Goal: Information Seeking & Learning: Learn about a topic

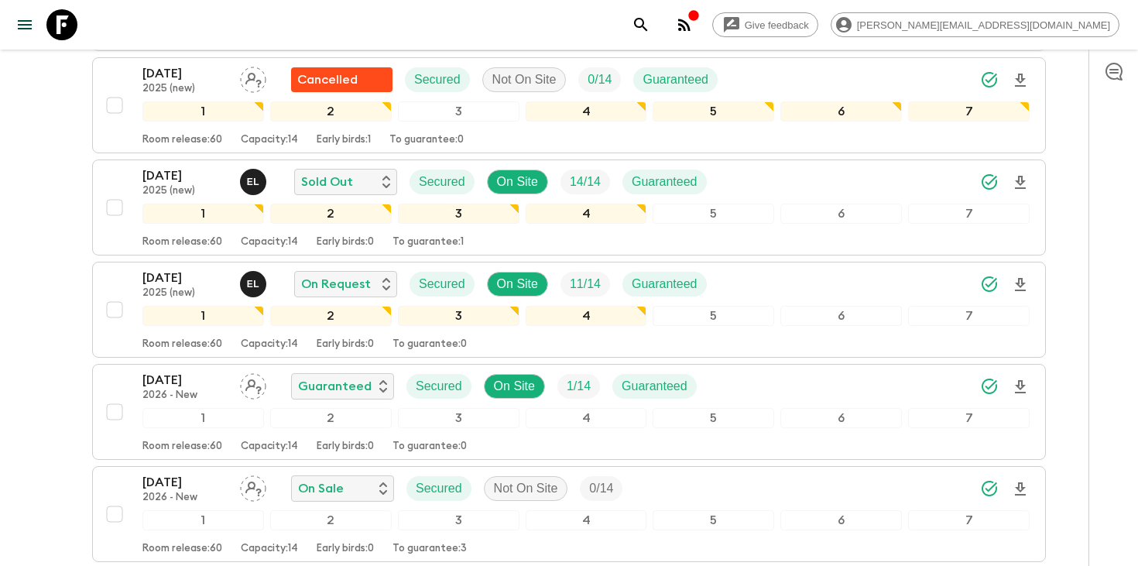
click at [650, 29] on icon "search adventures" at bounding box center [641, 24] width 19 height 19
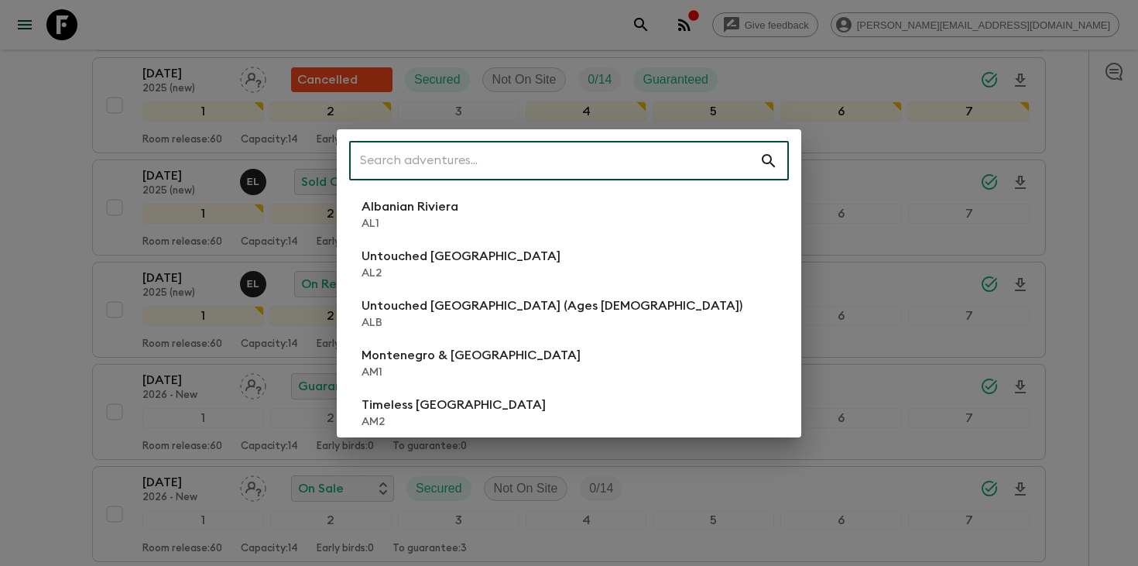
scroll to position [932, 0]
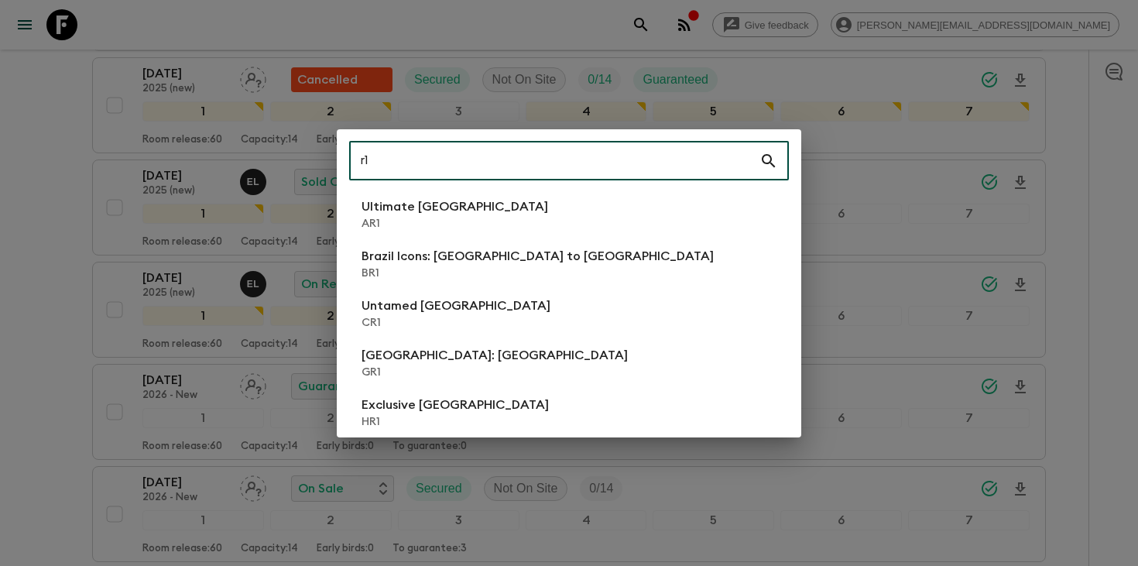
type input "r"
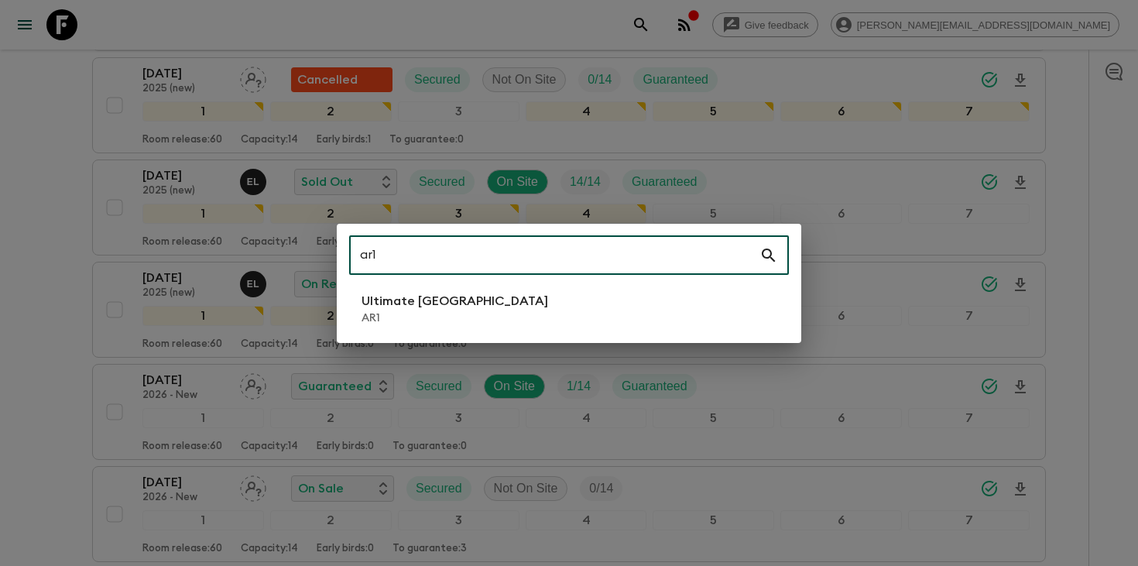
type input "ar1"
click at [623, 299] on li "Ultimate Argentina AR1" at bounding box center [569, 308] width 440 height 43
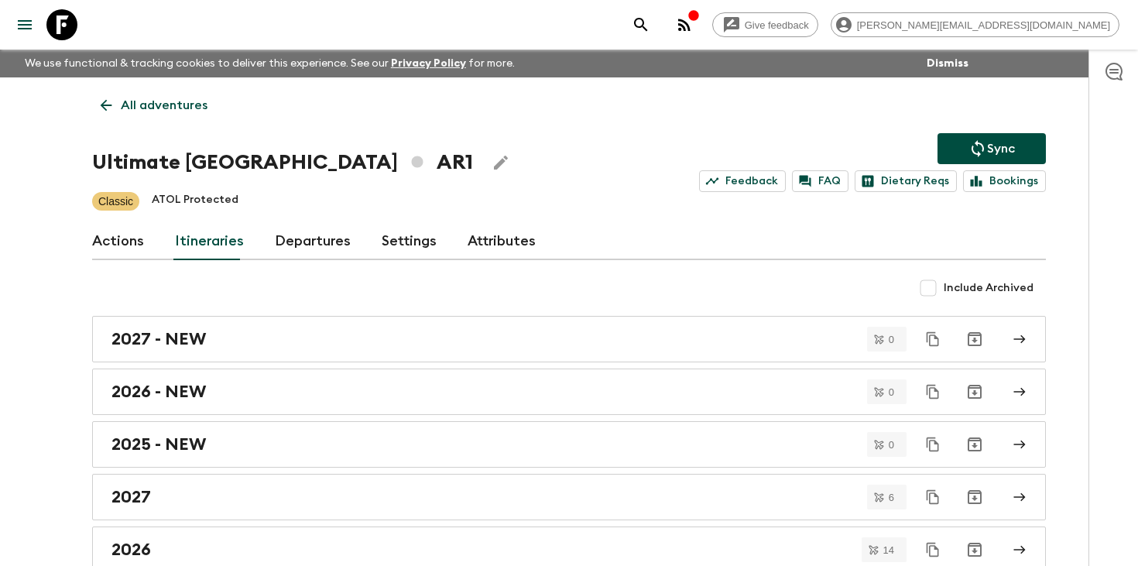
click at [291, 245] on link "Departures" at bounding box center [313, 241] width 76 height 37
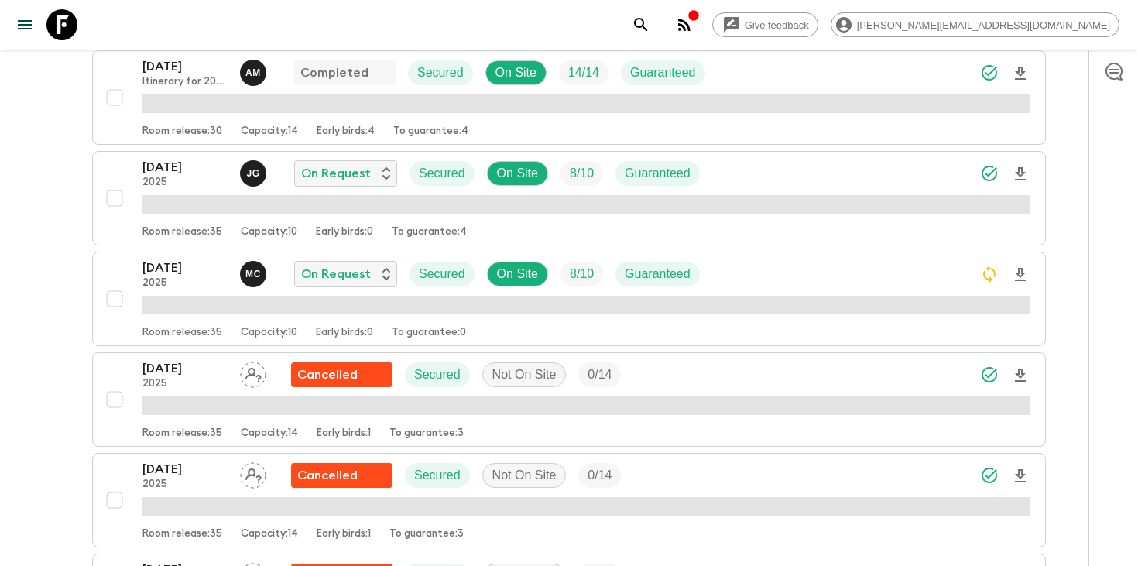
scroll to position [519, 0]
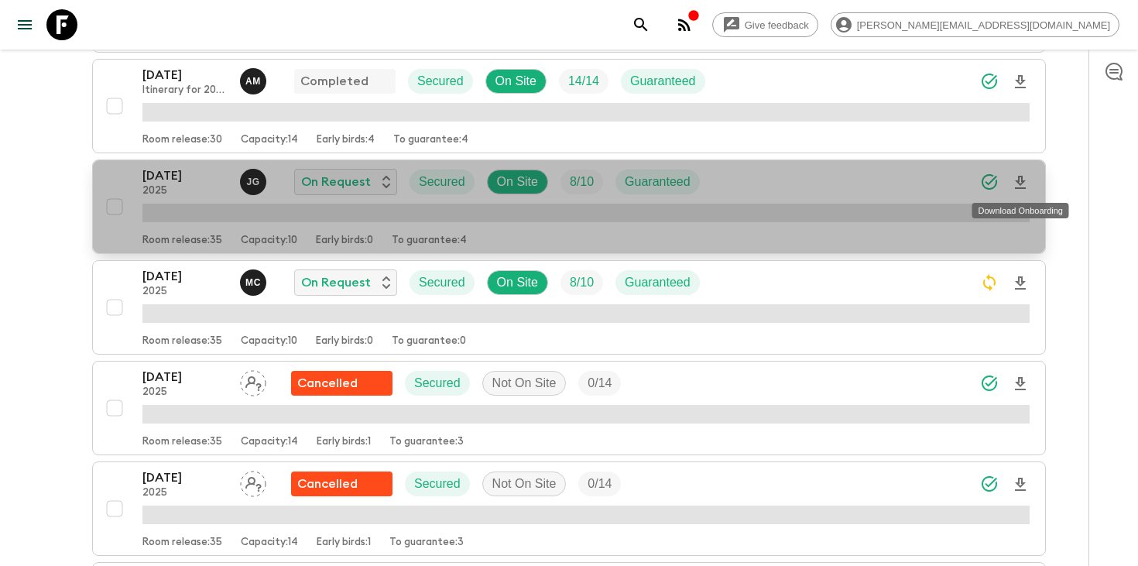
click at [1027, 183] on icon "Download Onboarding" at bounding box center [1020, 182] width 19 height 19
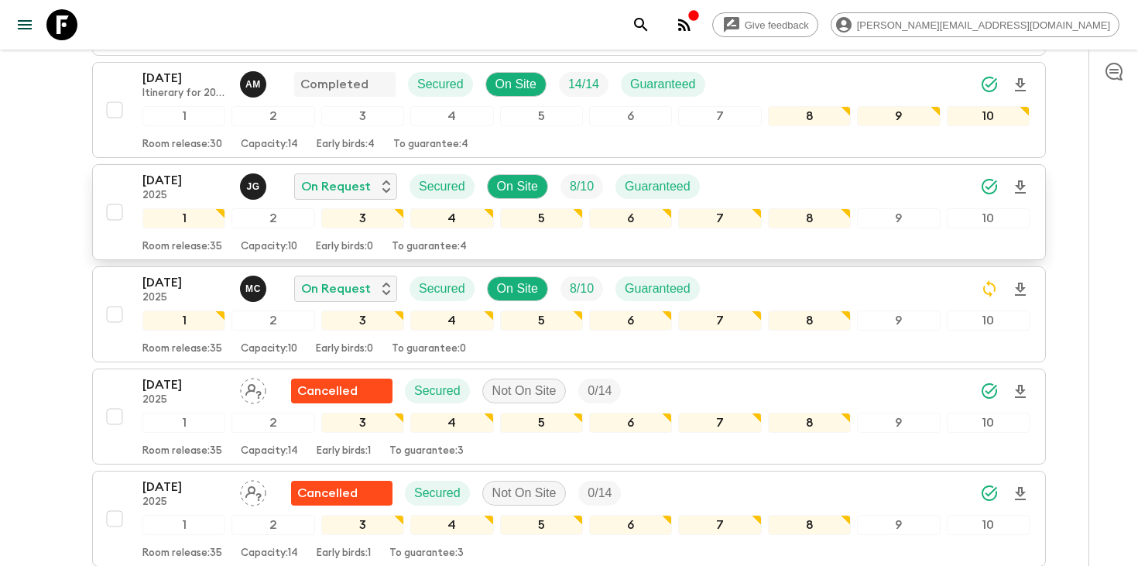
scroll to position [521, 0]
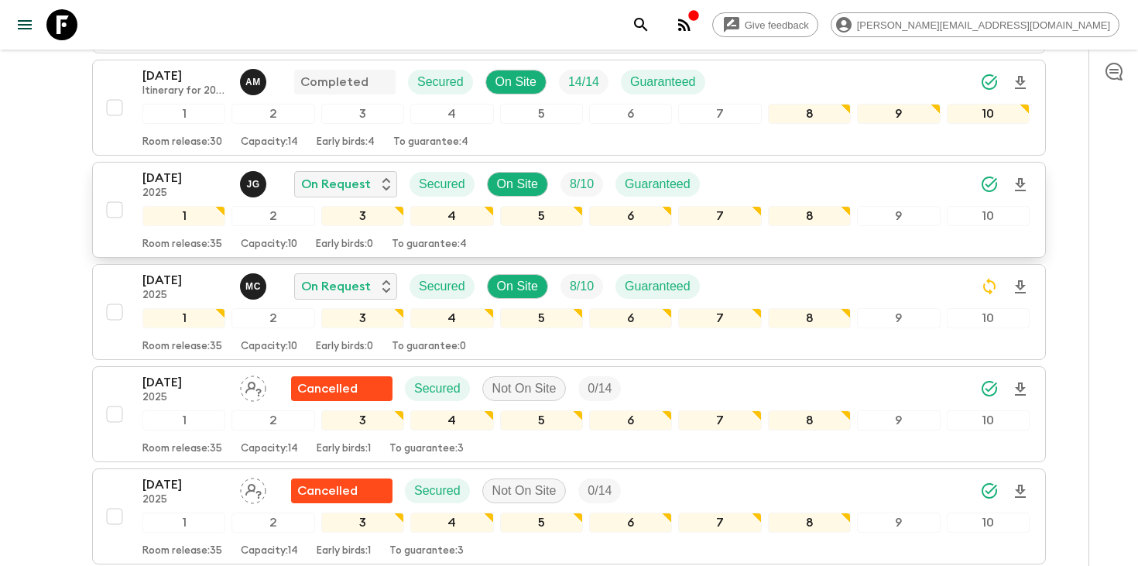
click at [650, 20] on icon "search adventures" at bounding box center [641, 24] width 19 height 19
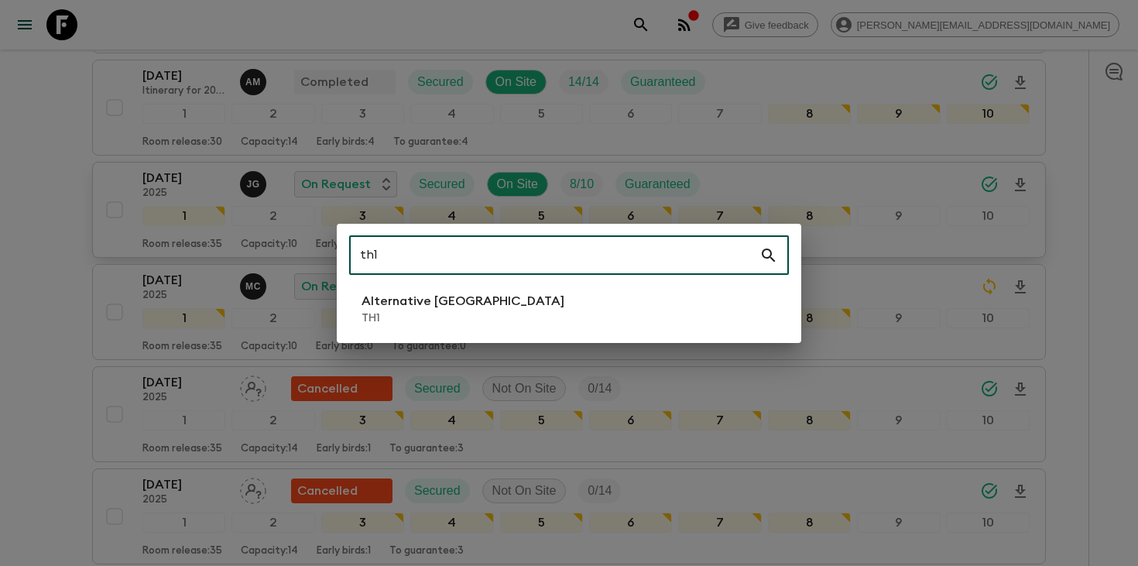
type input "th1"
click at [616, 324] on li "Alternative [GEOGRAPHIC_DATA] TH1" at bounding box center [569, 308] width 440 height 43
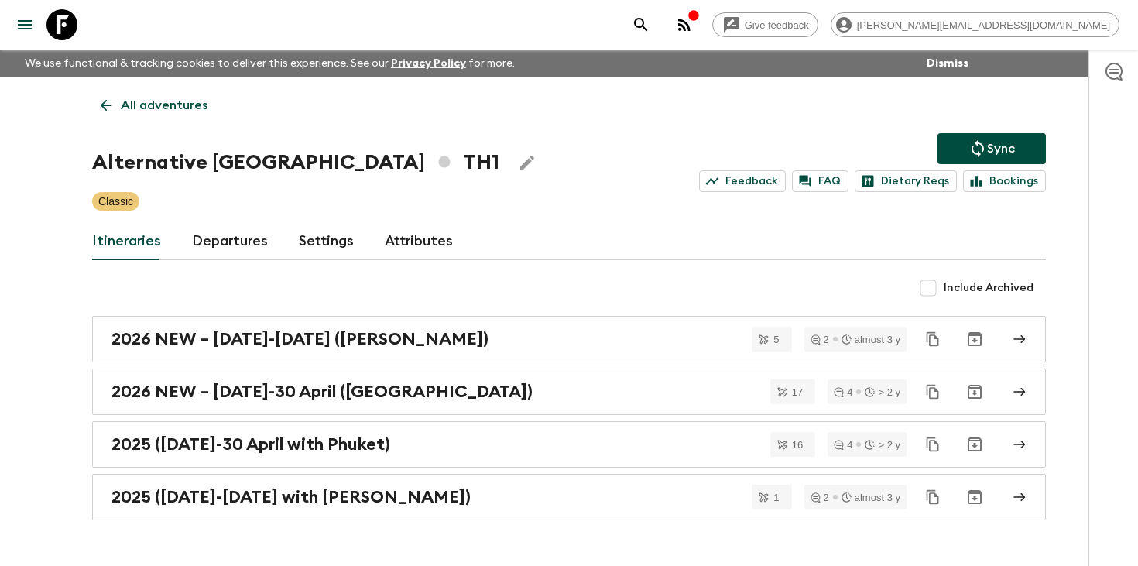
click at [208, 251] on link "Departures" at bounding box center [230, 241] width 76 height 37
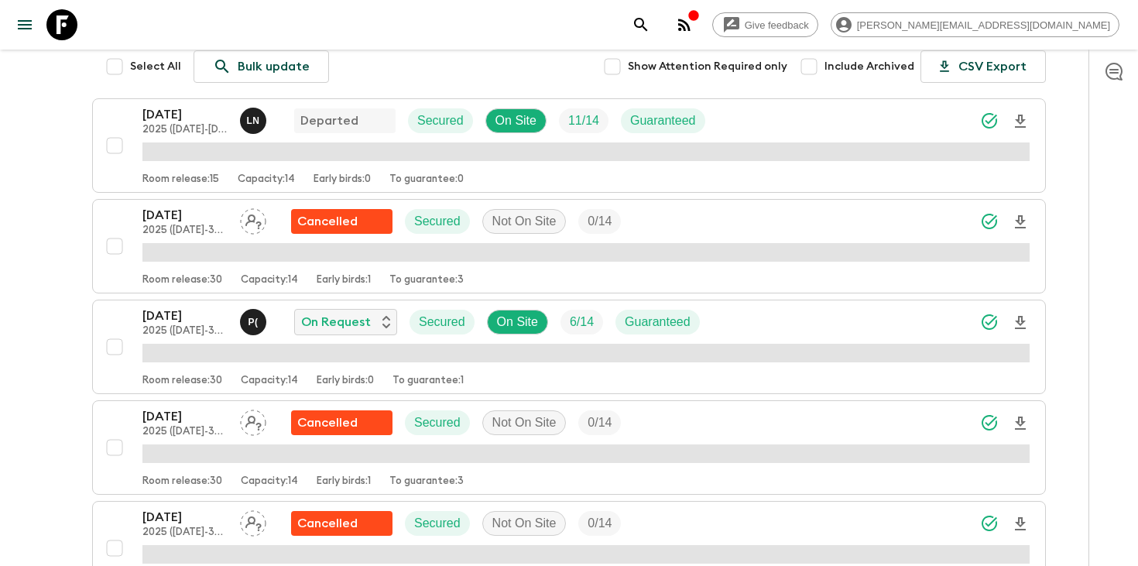
scroll to position [331, 0]
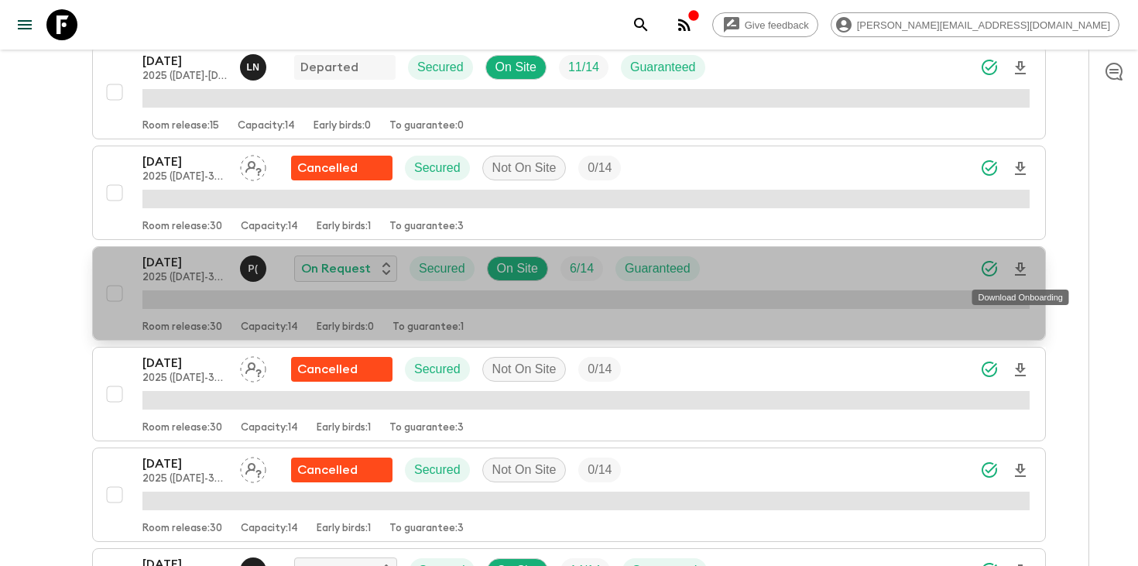
click at [1023, 268] on icon "Download Onboarding" at bounding box center [1020, 268] width 11 height 13
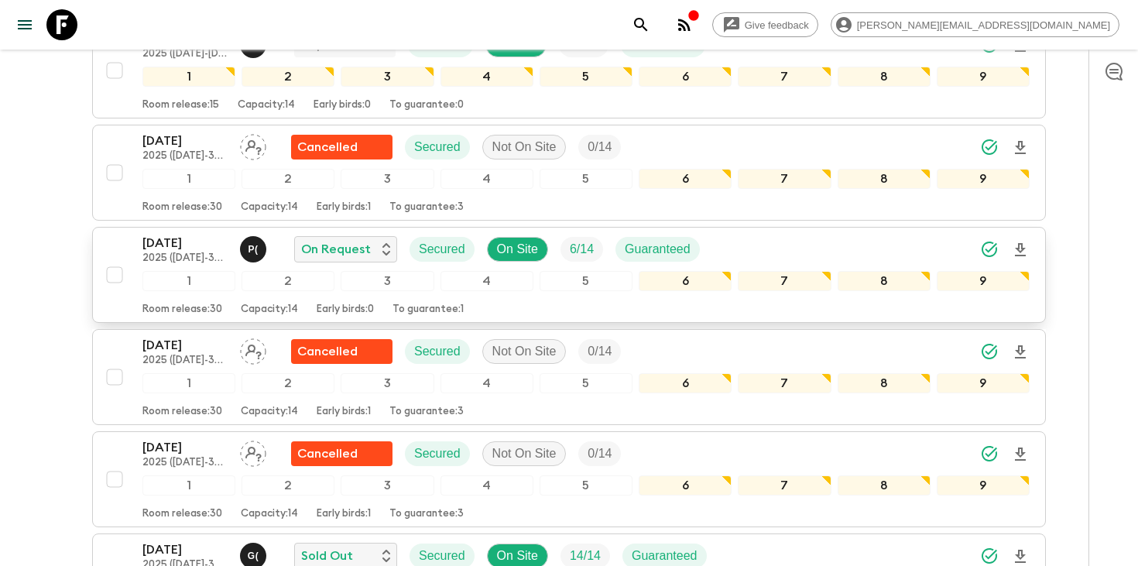
scroll to position [341, 0]
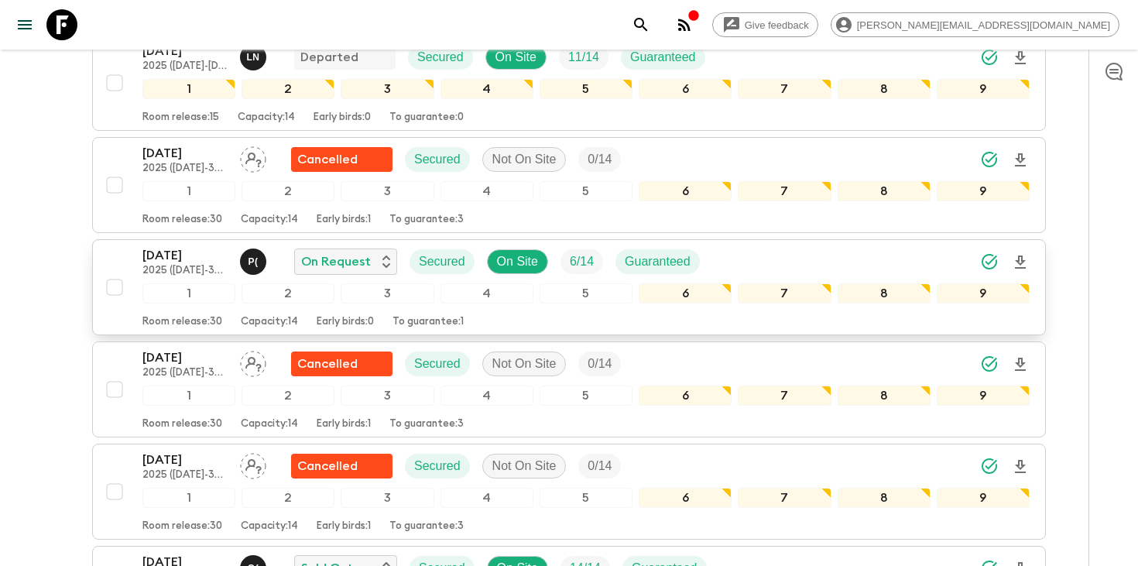
click at [167, 252] on p "[DATE]" at bounding box center [184, 255] width 85 height 19
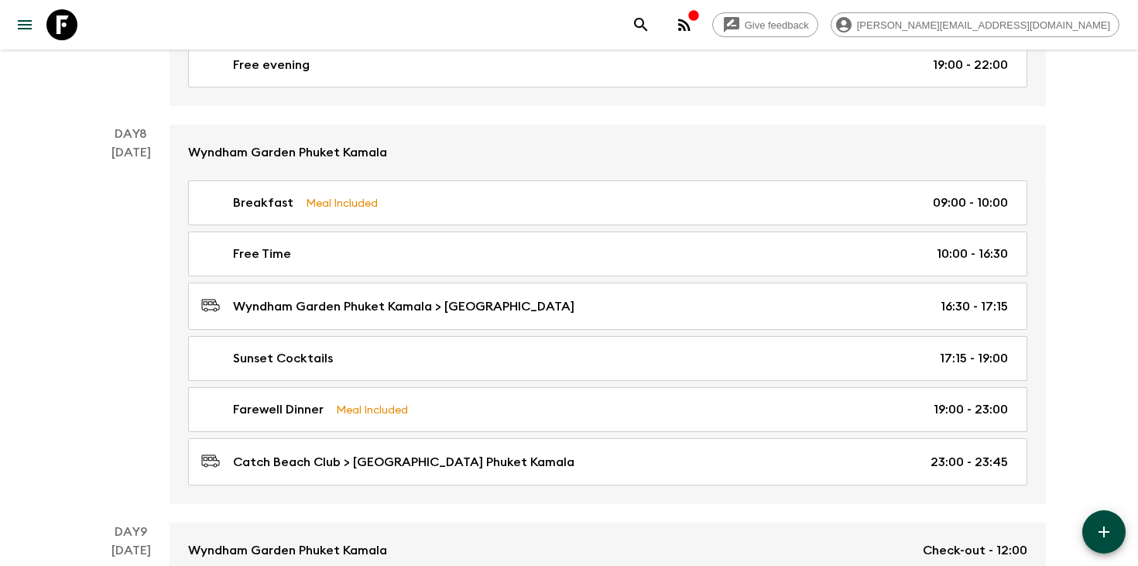
scroll to position [3175, 0]
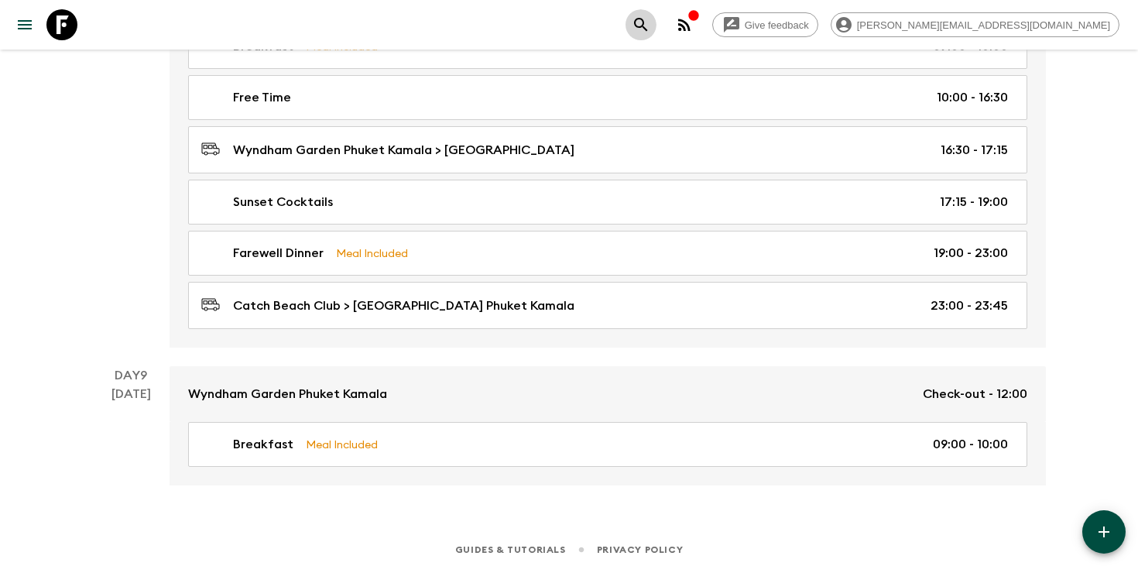
click at [650, 21] on icon "search adventures" at bounding box center [641, 24] width 19 height 19
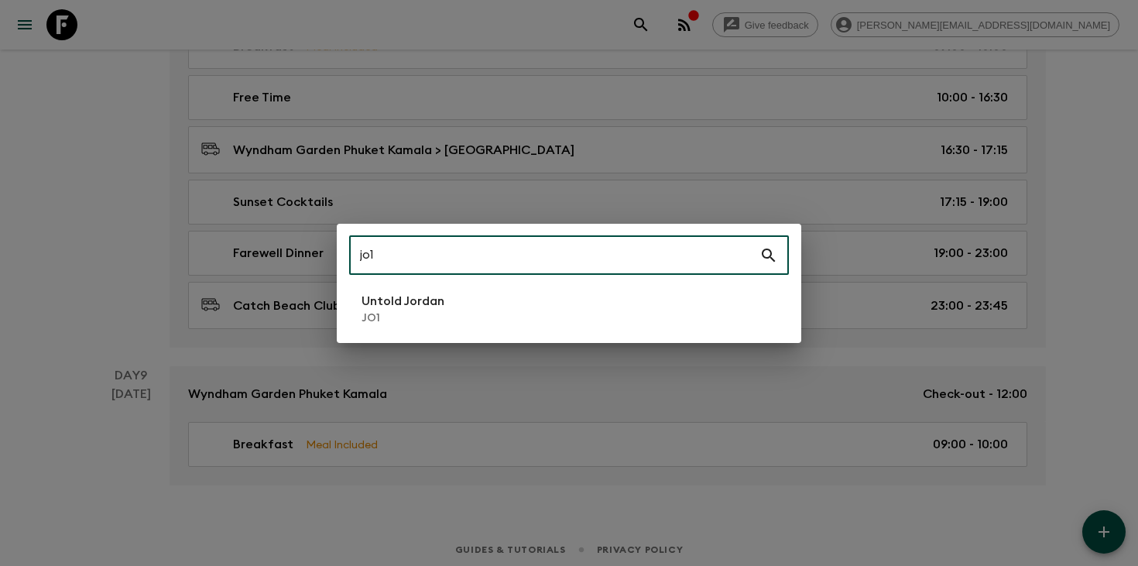
type input "jo1"
click at [492, 323] on li "Untold Jordan JO1" at bounding box center [569, 308] width 440 height 43
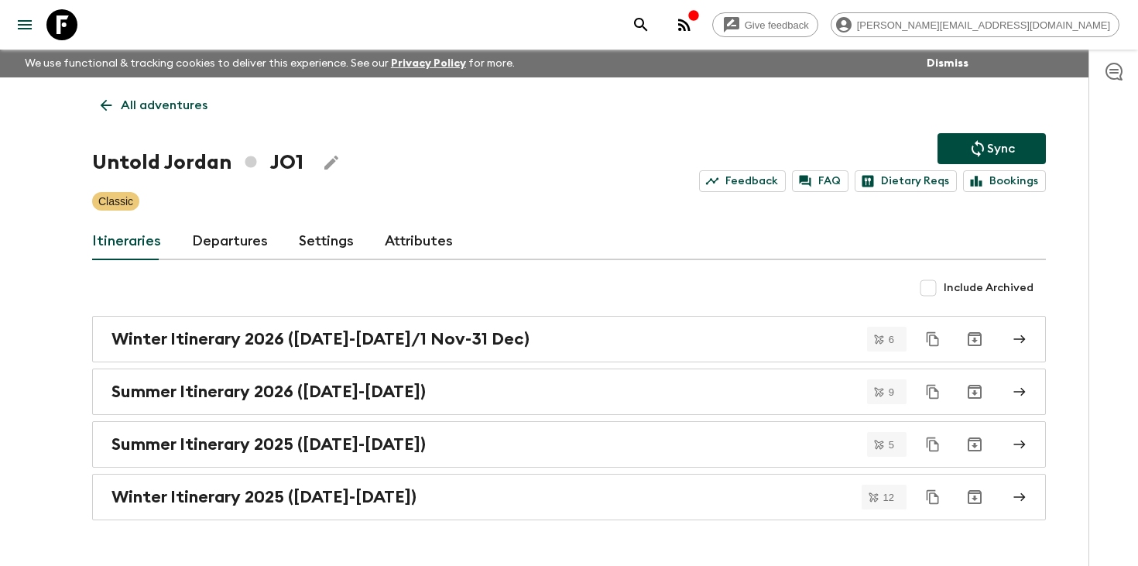
click at [213, 251] on link "Departures" at bounding box center [230, 241] width 76 height 37
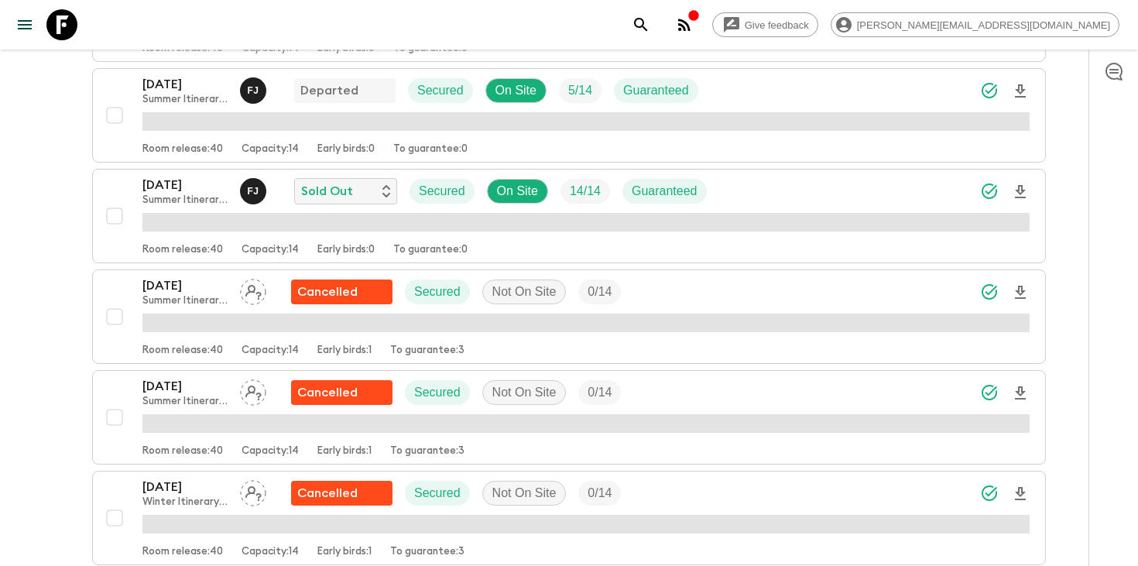
scroll to position [2018, 0]
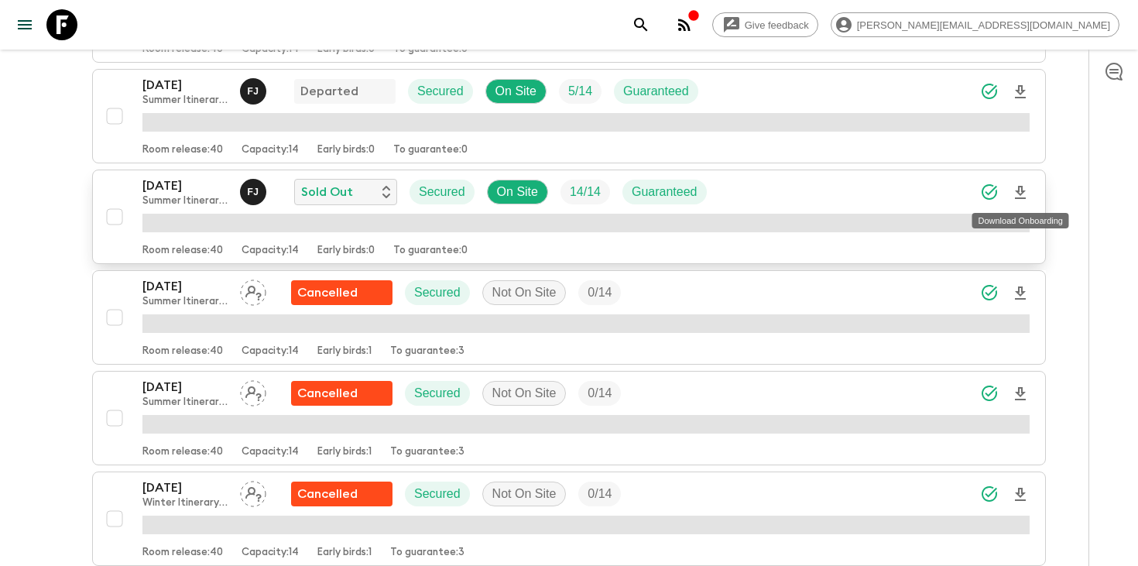
click at [1021, 190] on icon "Download Onboarding" at bounding box center [1020, 192] width 11 height 13
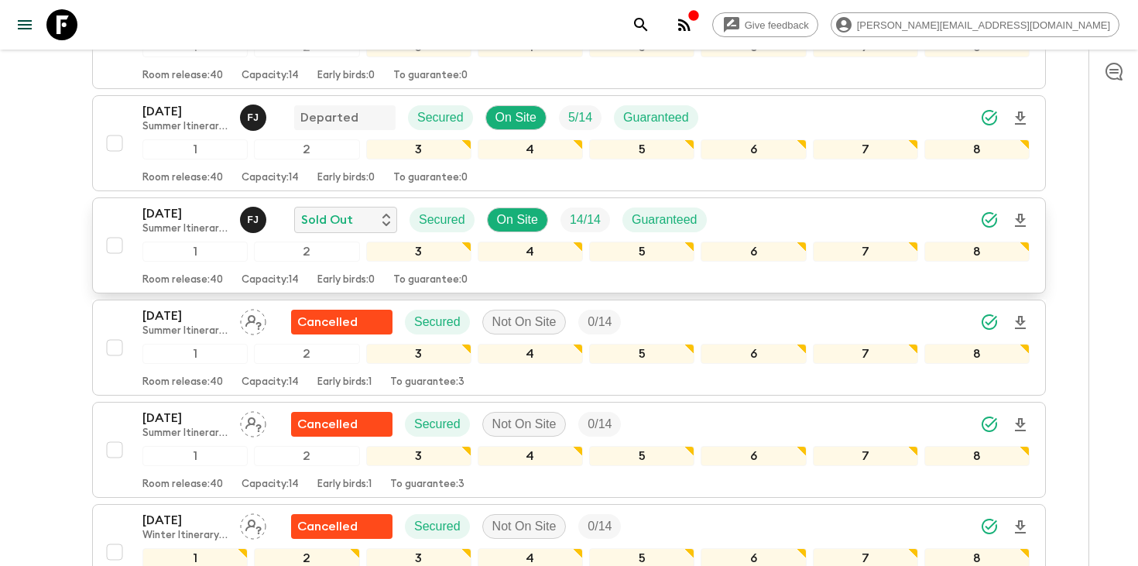
click at [165, 217] on p "[DATE]" at bounding box center [184, 213] width 85 height 19
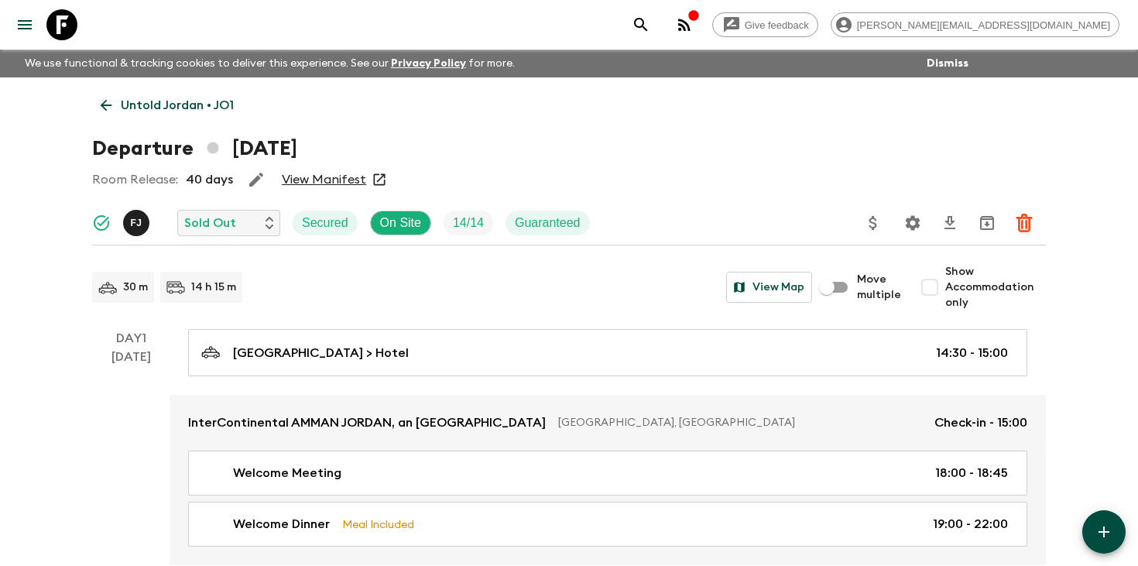
click at [190, 105] on p "Untold Jordan • JO1" at bounding box center [177, 105] width 113 height 19
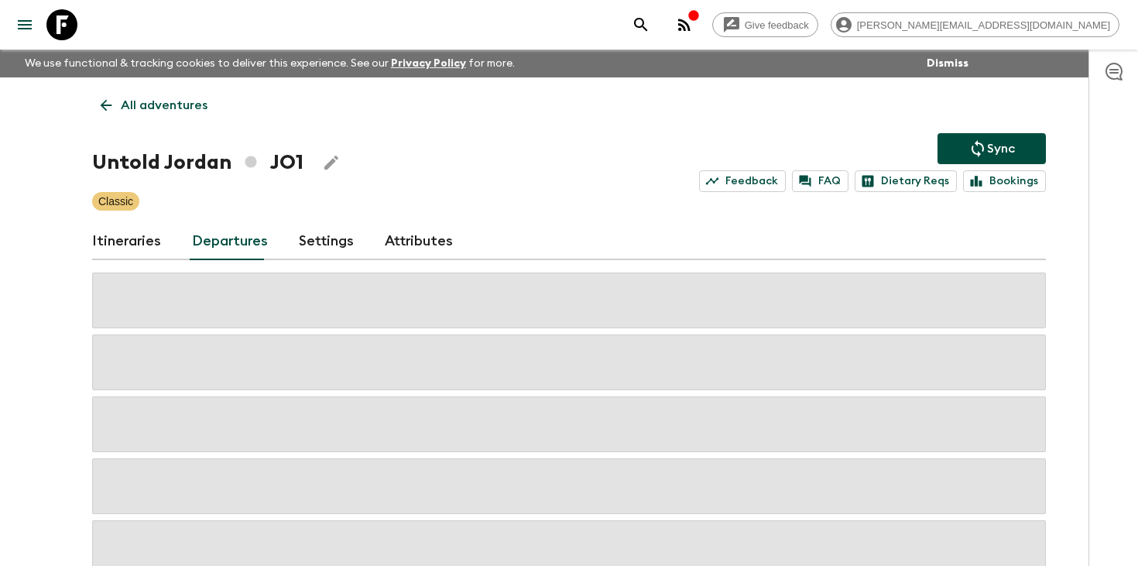
click at [650, 25] on icon "search adventures" at bounding box center [641, 24] width 19 height 19
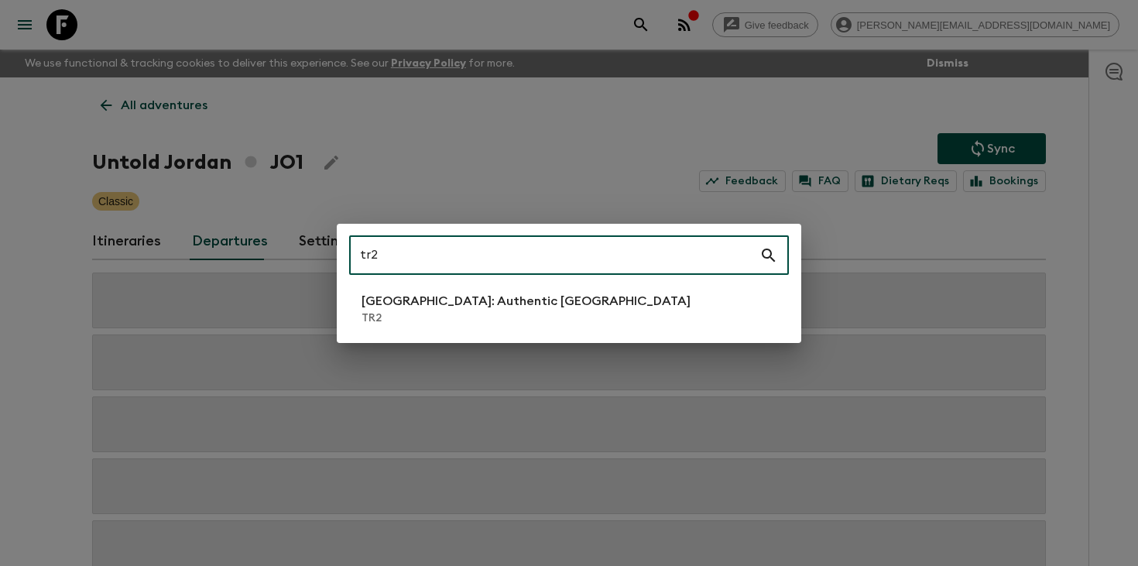
type input "tr2"
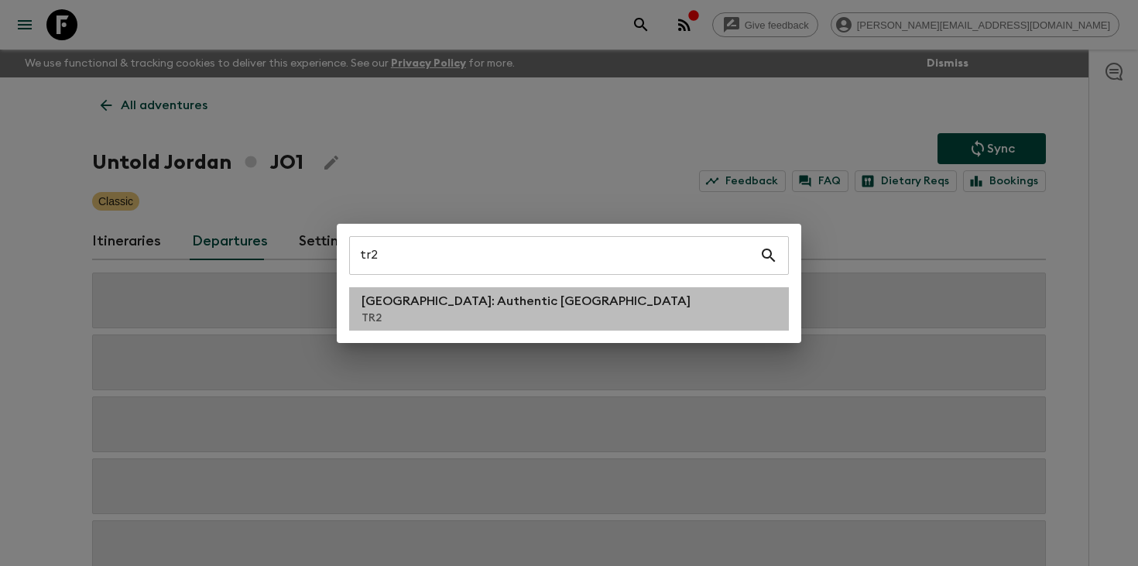
click at [508, 316] on p "TR2" at bounding box center [526, 317] width 329 height 15
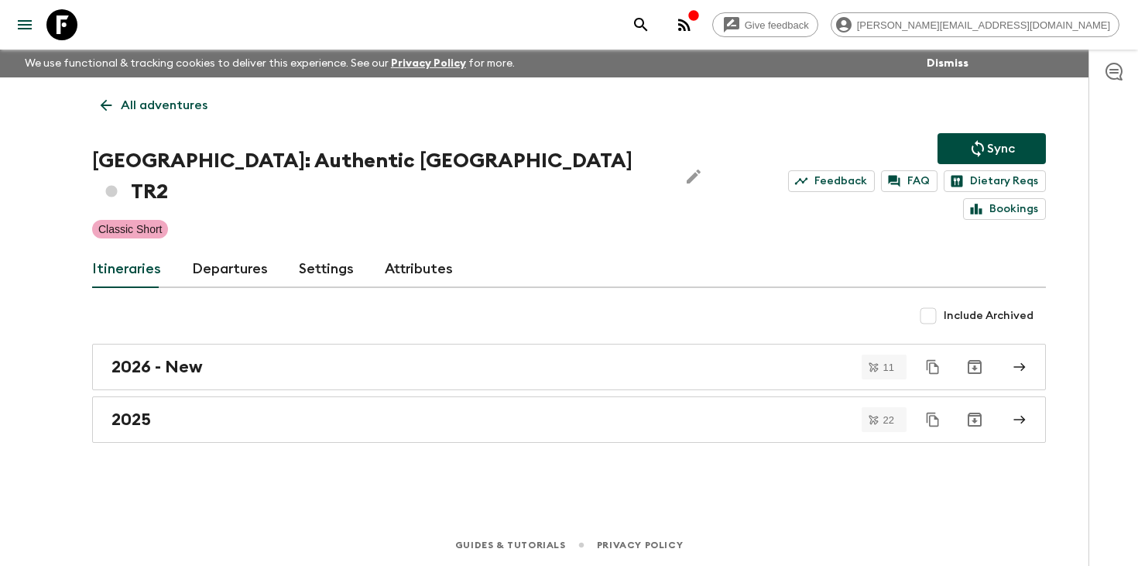
click at [239, 251] on link "Departures" at bounding box center [230, 269] width 76 height 37
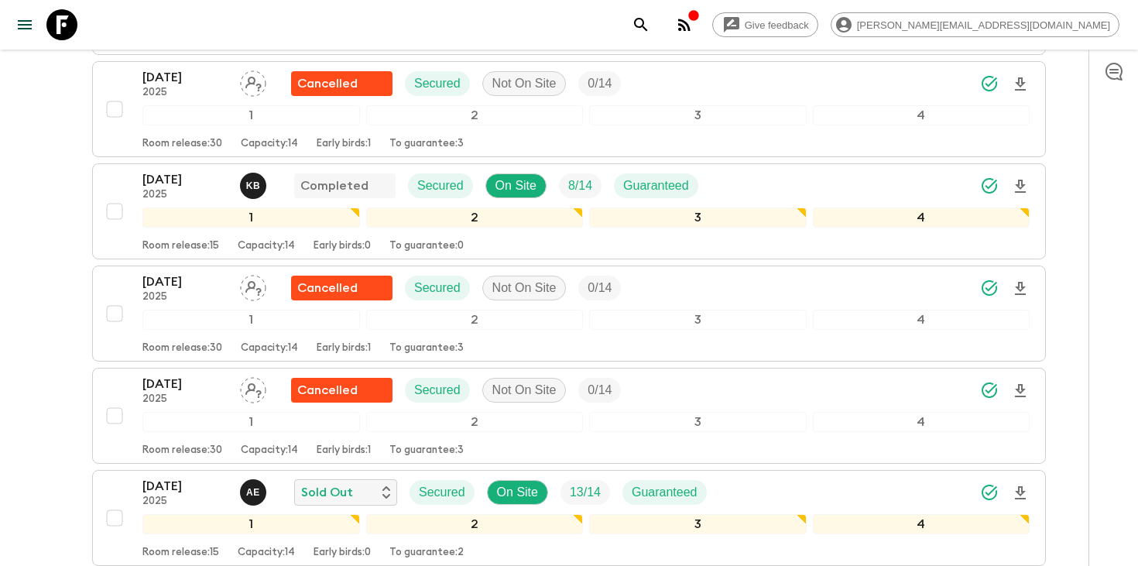
scroll to position [1877, 0]
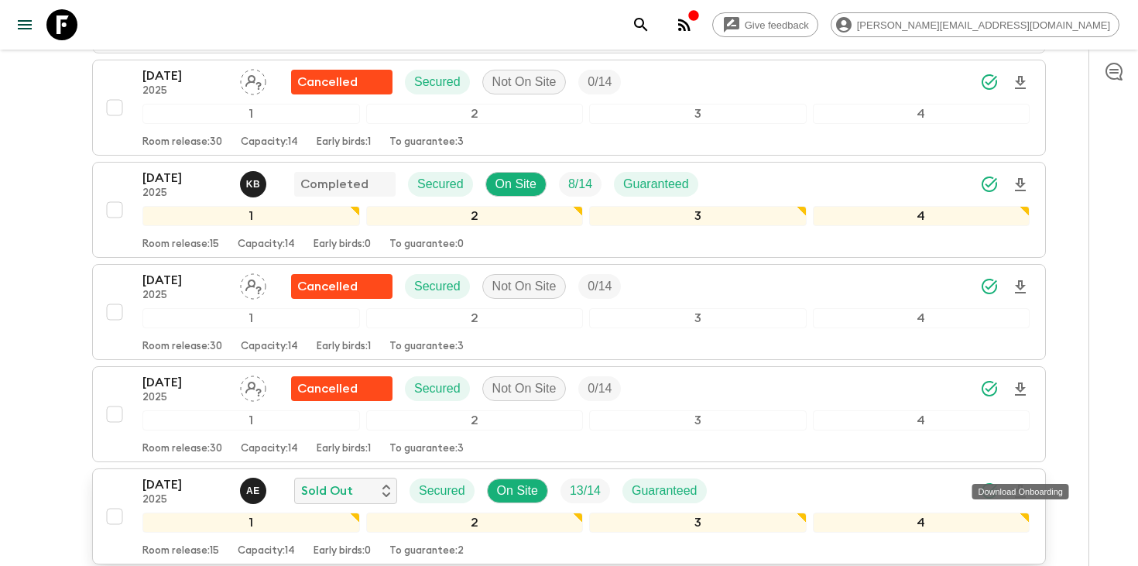
click at [1020, 482] on icon "Download Onboarding" at bounding box center [1020, 491] width 19 height 19
click at [164, 475] on p "[DATE]" at bounding box center [184, 484] width 85 height 19
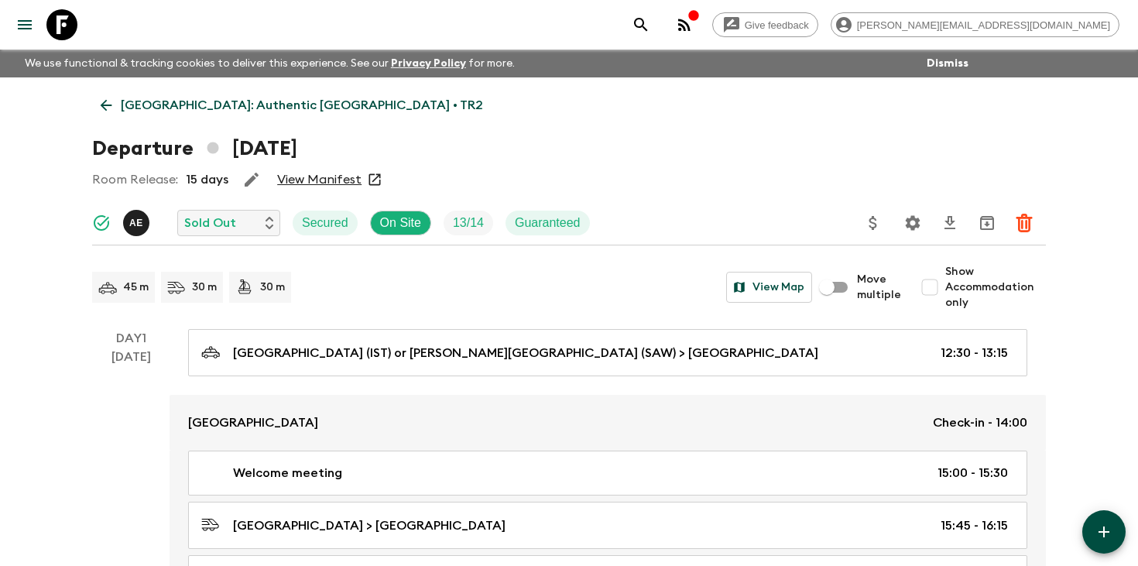
click at [110, 98] on icon at bounding box center [106, 105] width 17 height 17
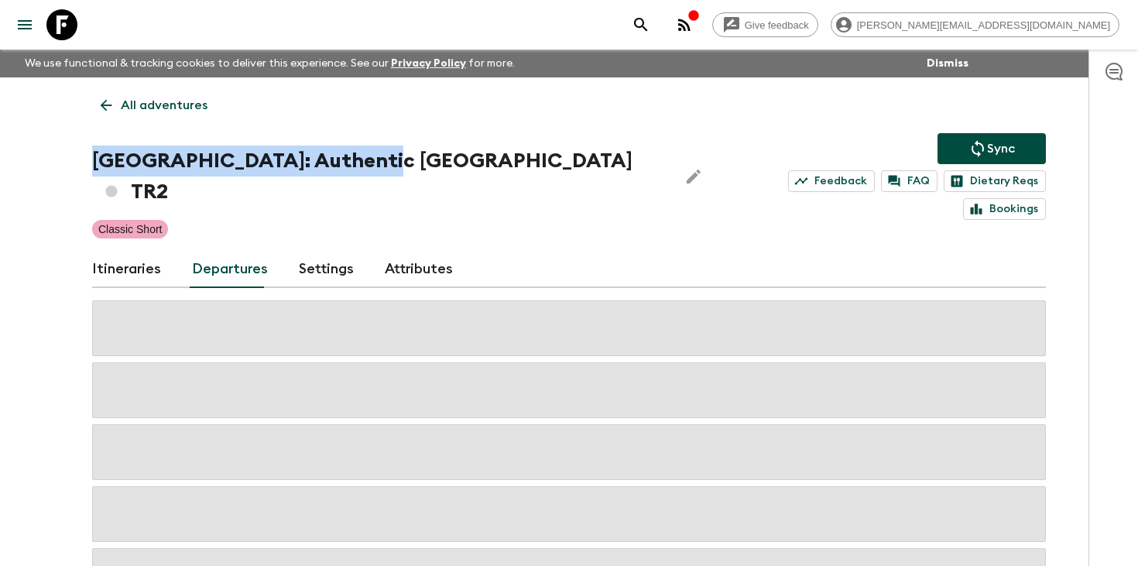
drag, startPoint x: 208, startPoint y: 162, endPoint x: 361, endPoint y: 163, distance: 152.5
click at [361, 163] on h1 "[GEOGRAPHIC_DATA]: Authentic [GEOGRAPHIC_DATA] TR2" at bounding box center [379, 177] width 574 height 62
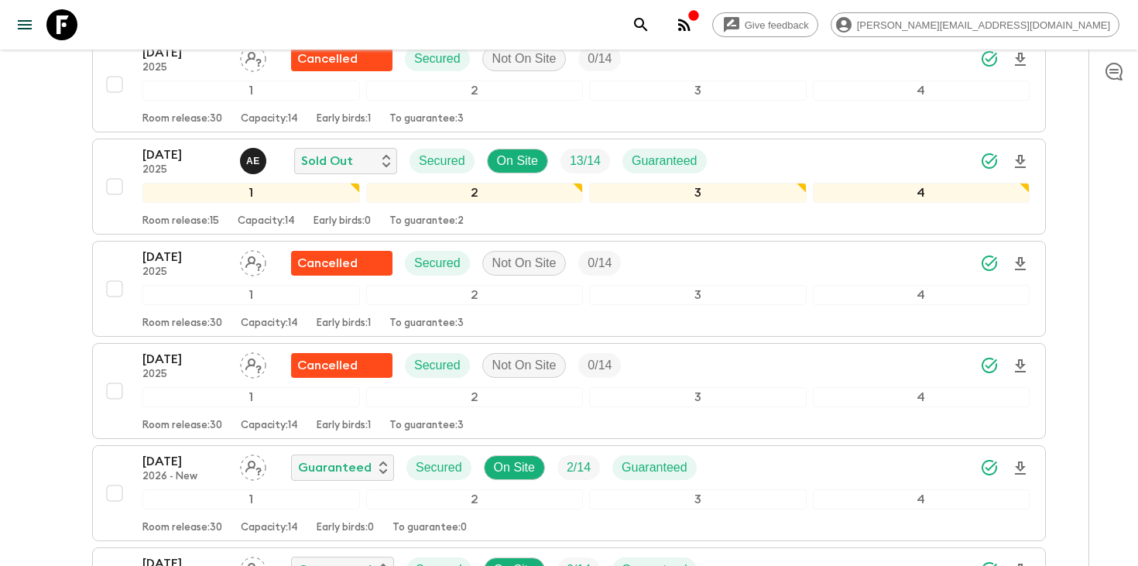
scroll to position [2248, 0]
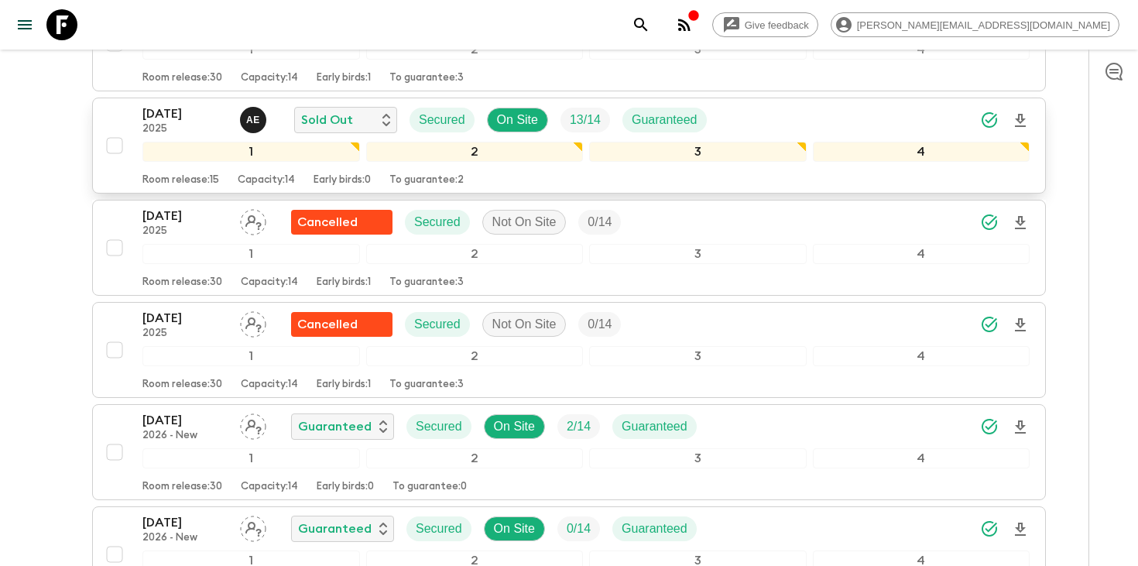
click at [182, 105] on p "[DATE]" at bounding box center [184, 114] width 85 height 19
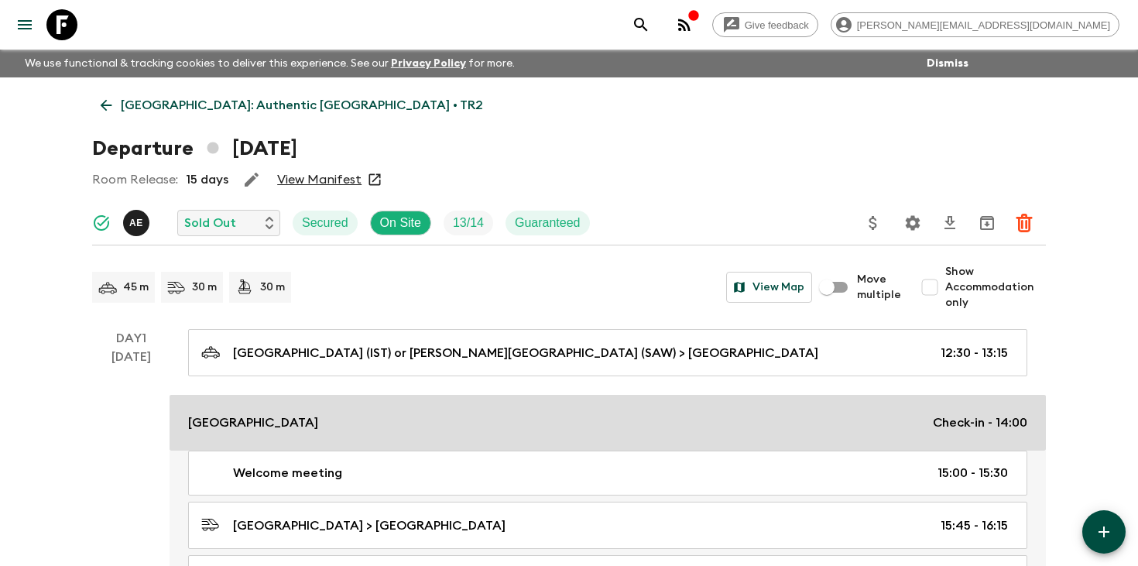
click at [350, 430] on div "[GEOGRAPHIC_DATA] Check-in - 14:00" at bounding box center [607, 422] width 839 height 19
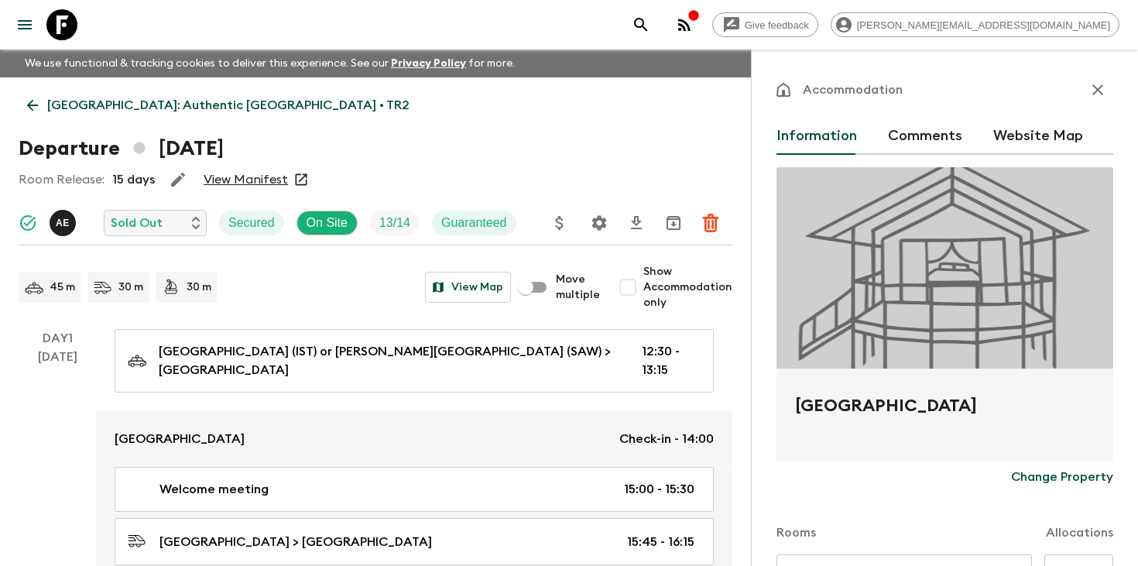
drag, startPoint x: 991, startPoint y: 397, endPoint x: 782, endPoint y: 396, distance: 209.0
click at [782, 396] on div "[GEOGRAPHIC_DATA]" at bounding box center [944, 414] width 337 height 93
copy h2 "[GEOGRAPHIC_DATA]"
click at [650, 25] on icon "search adventures" at bounding box center [641, 24] width 19 height 19
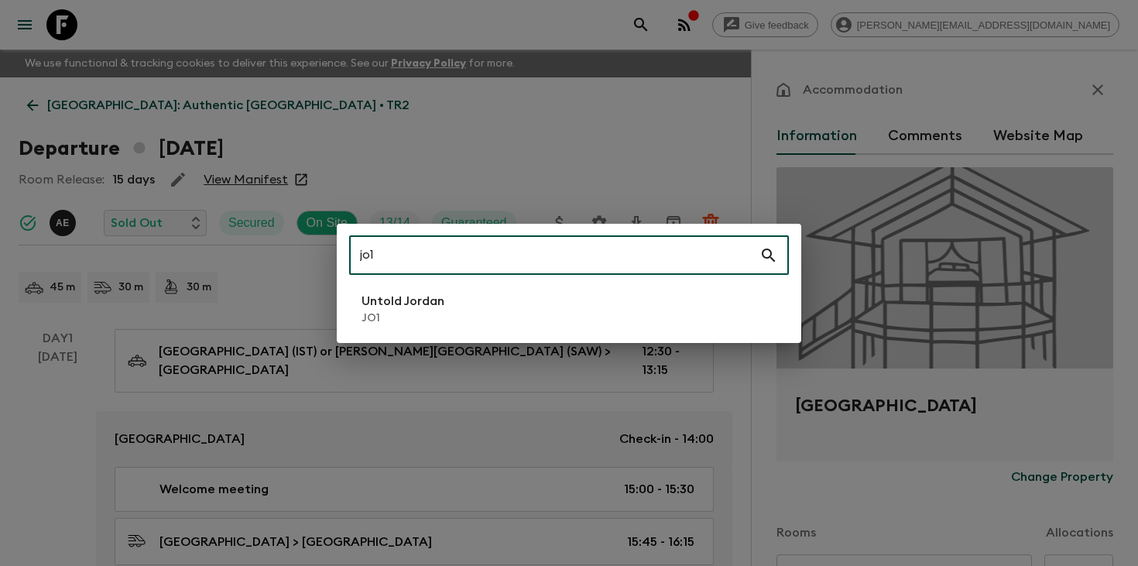
type input "jo1"
click at [446, 318] on li "Untold Jordan JO1" at bounding box center [569, 308] width 440 height 43
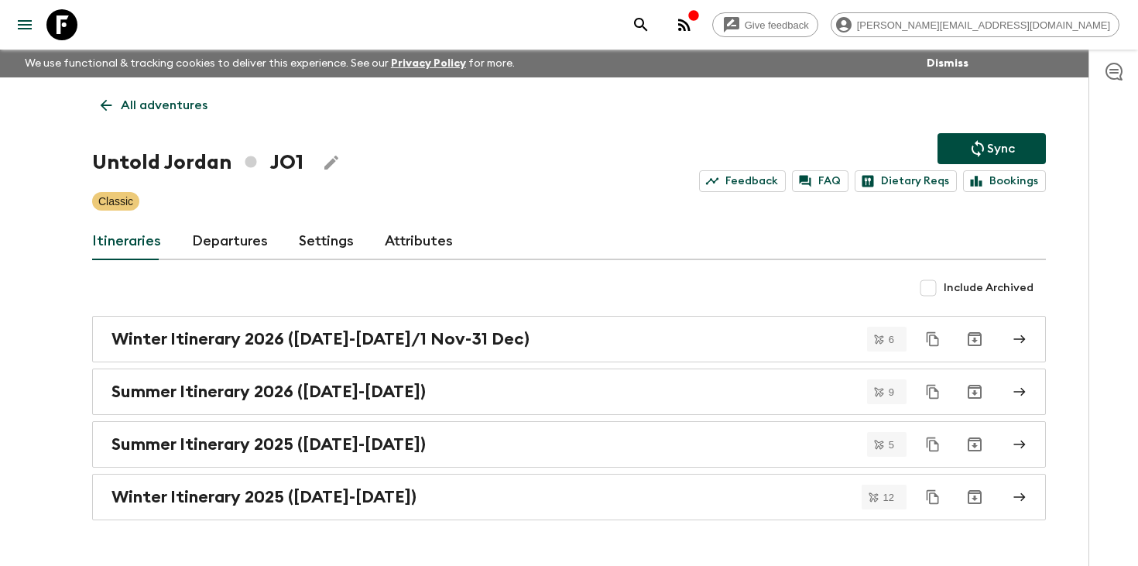
click at [218, 244] on link "Departures" at bounding box center [230, 241] width 76 height 37
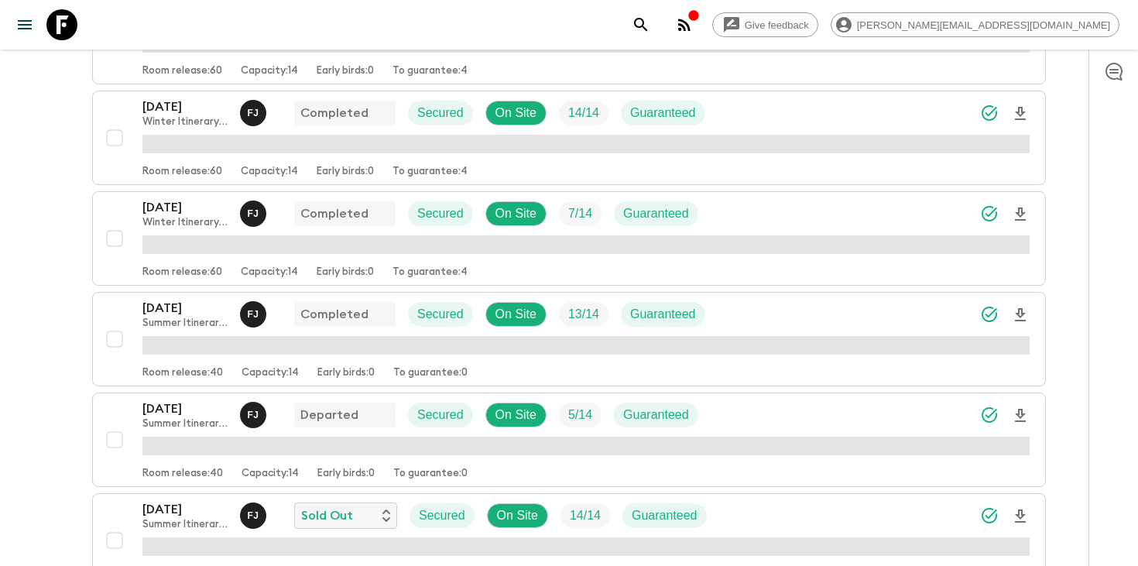
scroll to position [2061, 0]
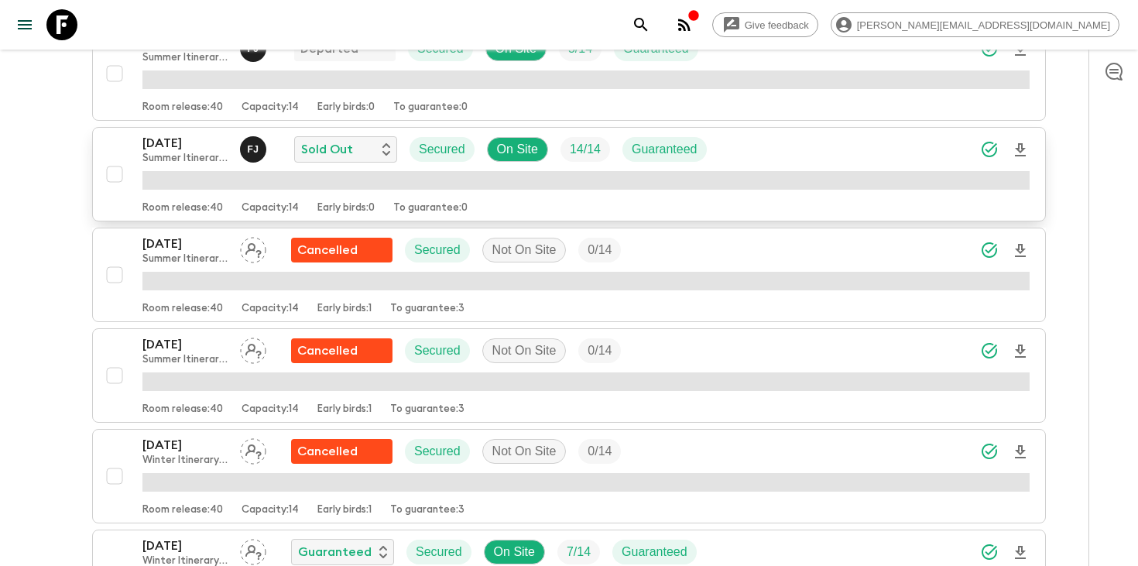
click at [183, 158] on p "Summer Itinerary 2025 ([DATE]-[DATE])" at bounding box center [184, 159] width 85 height 12
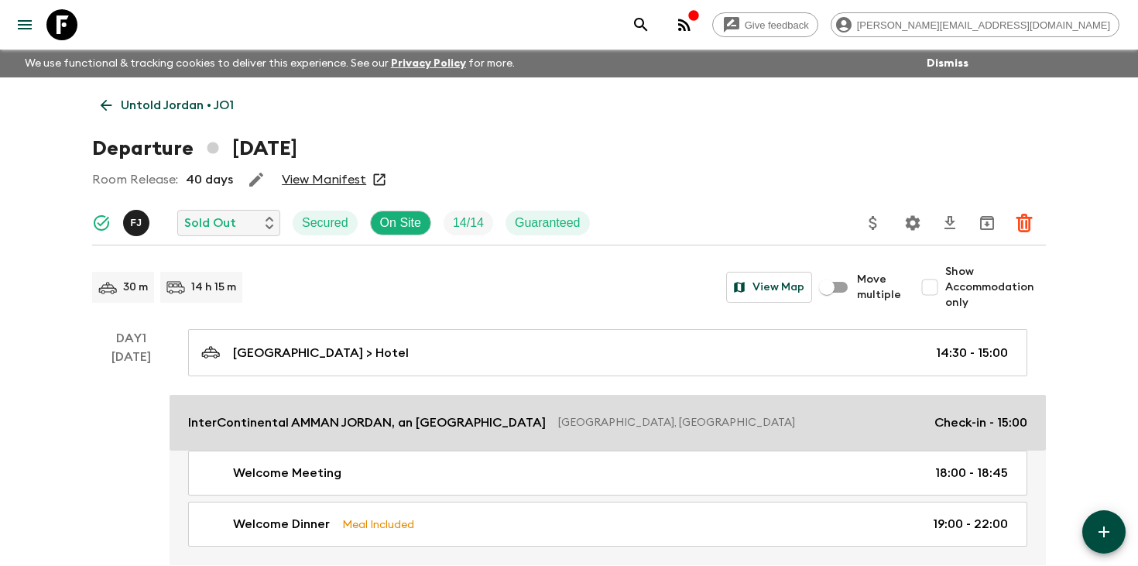
click at [419, 425] on p "InterContinental AMMAN JORDAN, an [GEOGRAPHIC_DATA]" at bounding box center [367, 422] width 358 height 19
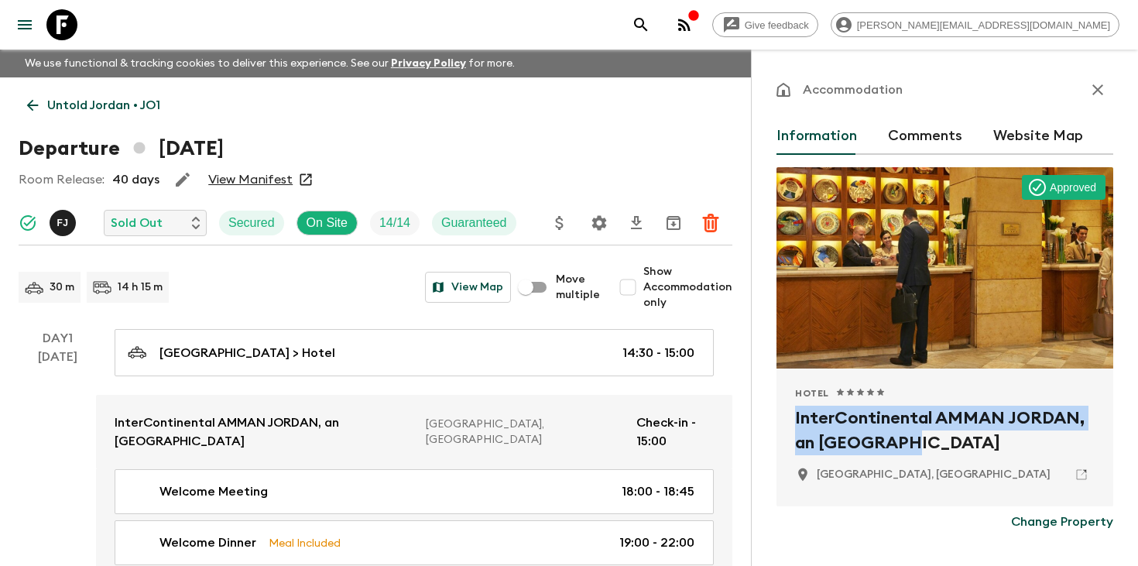
drag, startPoint x: 909, startPoint y: 441, endPoint x: 787, endPoint y: 410, distance: 125.4
click at [787, 410] on div "Hotel 1 Star 2 Stars 3 Stars 4 Stars 5 Stars InterContinental AMMAN JORDAN, an …" at bounding box center [944, 437] width 337 height 138
click at [1074, 406] on h2 "InterContinental AMMAN JORDAN, an [GEOGRAPHIC_DATA]" at bounding box center [945, 431] width 300 height 50
drag, startPoint x: 1079, startPoint y: 417, endPoint x: 790, endPoint y: 411, distance: 288.8
click at [790, 411] on div "Hotel 1 Star 2 Stars 3 Stars 4 Stars 5 Stars InterContinental AMMAN JORDAN, an …" at bounding box center [944, 437] width 337 height 138
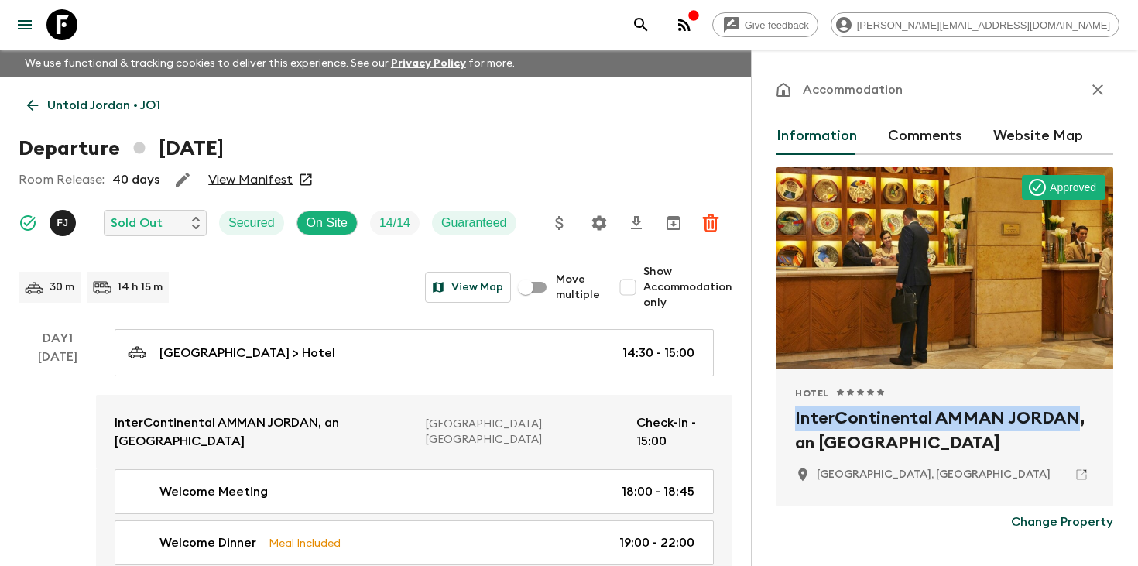
copy h2 "InterContinental AMMAN JORDAN"
click at [647, 21] on icon "search adventures" at bounding box center [640, 24] width 13 height 13
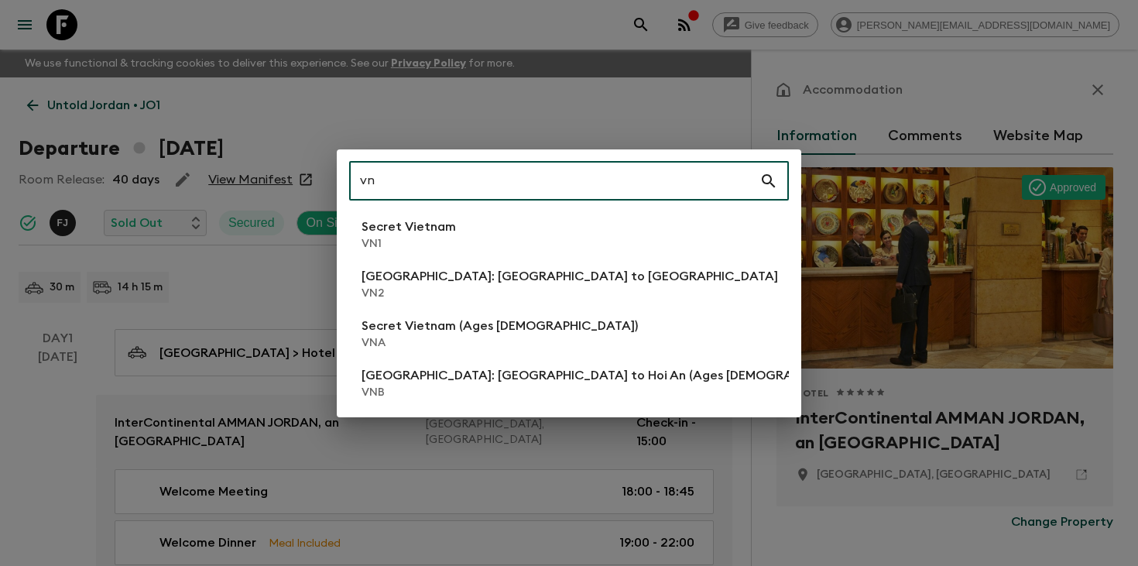
type input "vn"
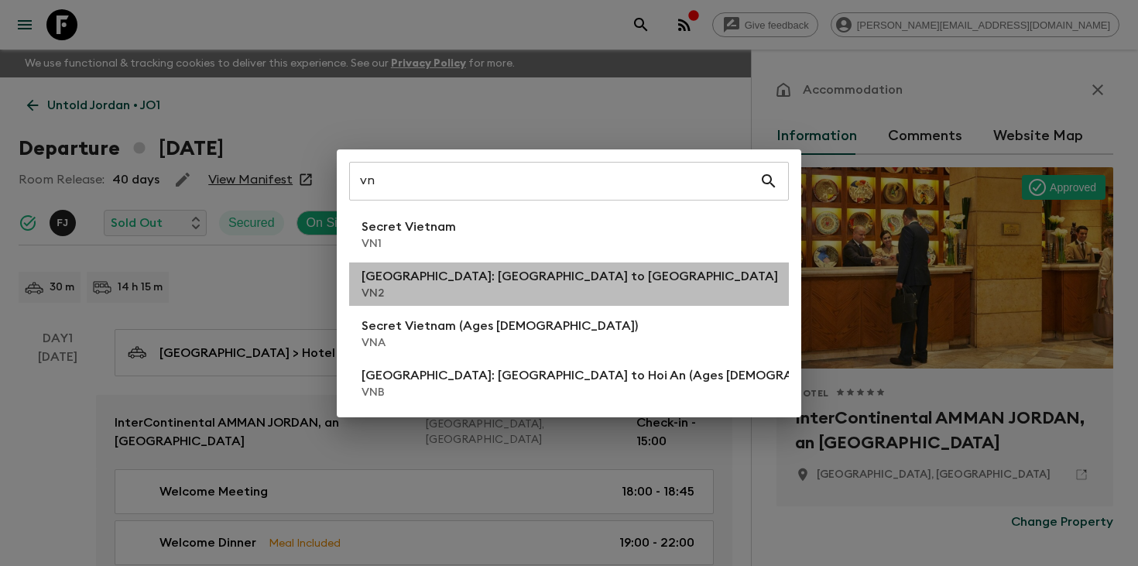
click at [469, 286] on p "VN2" at bounding box center [570, 293] width 416 height 15
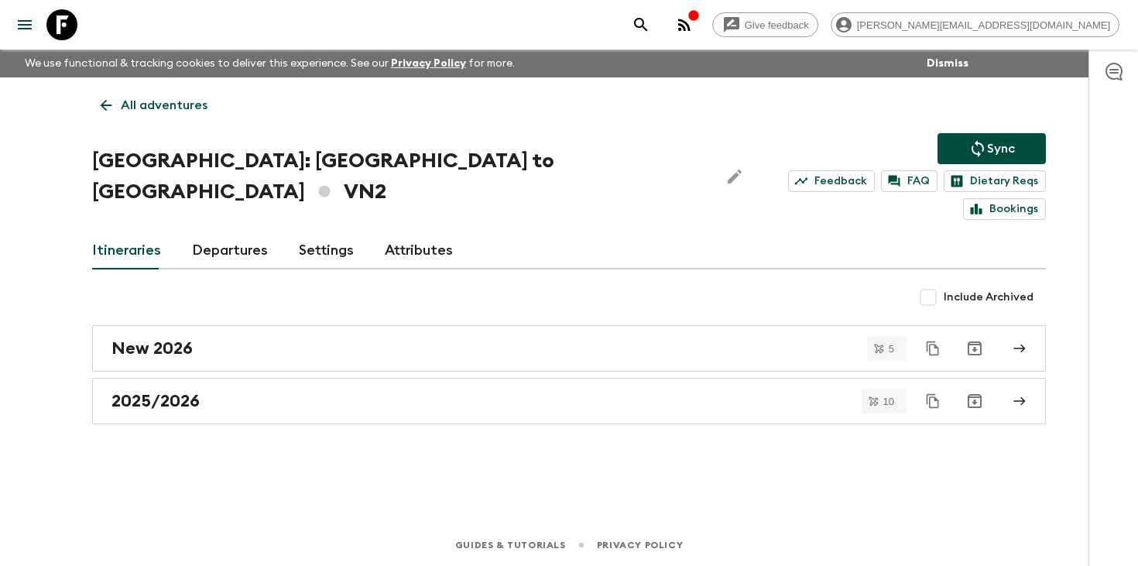
click at [232, 232] on link "Departures" at bounding box center [230, 250] width 76 height 37
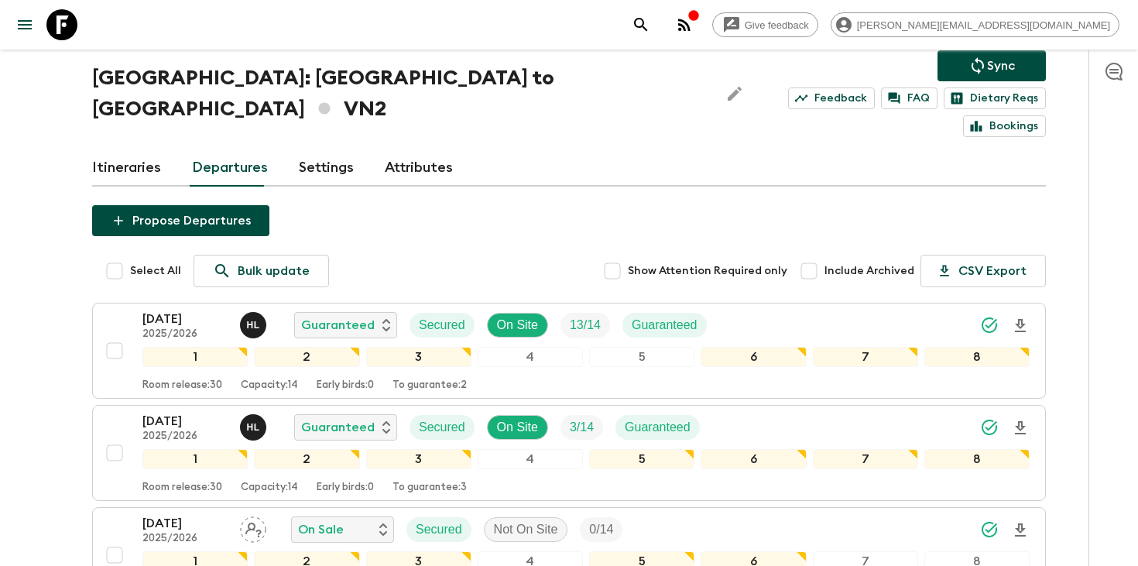
scroll to position [84, 0]
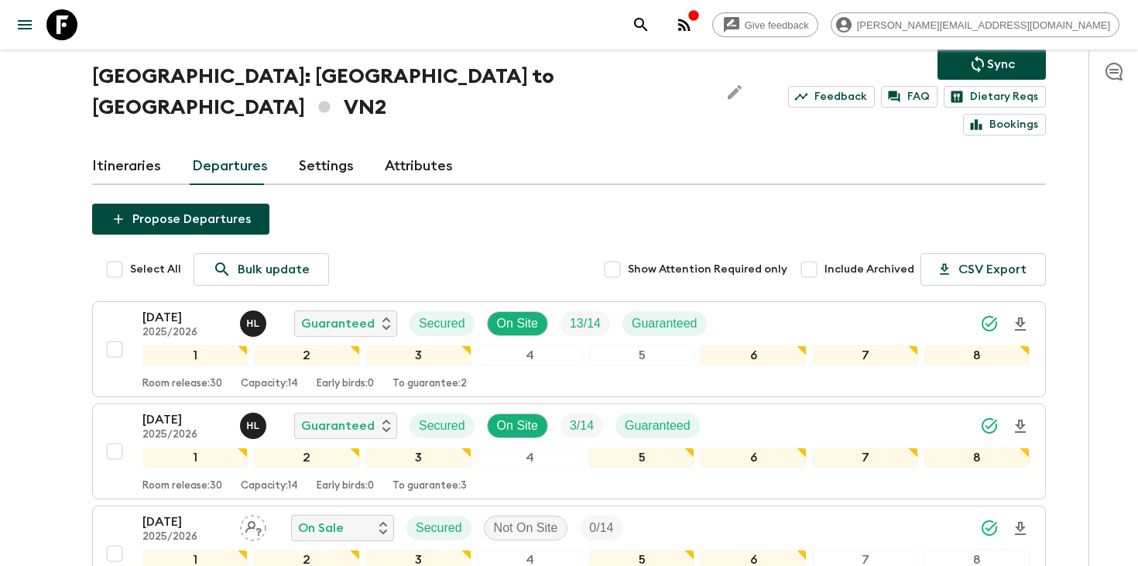
click at [650, 20] on icon "search adventures" at bounding box center [641, 24] width 19 height 19
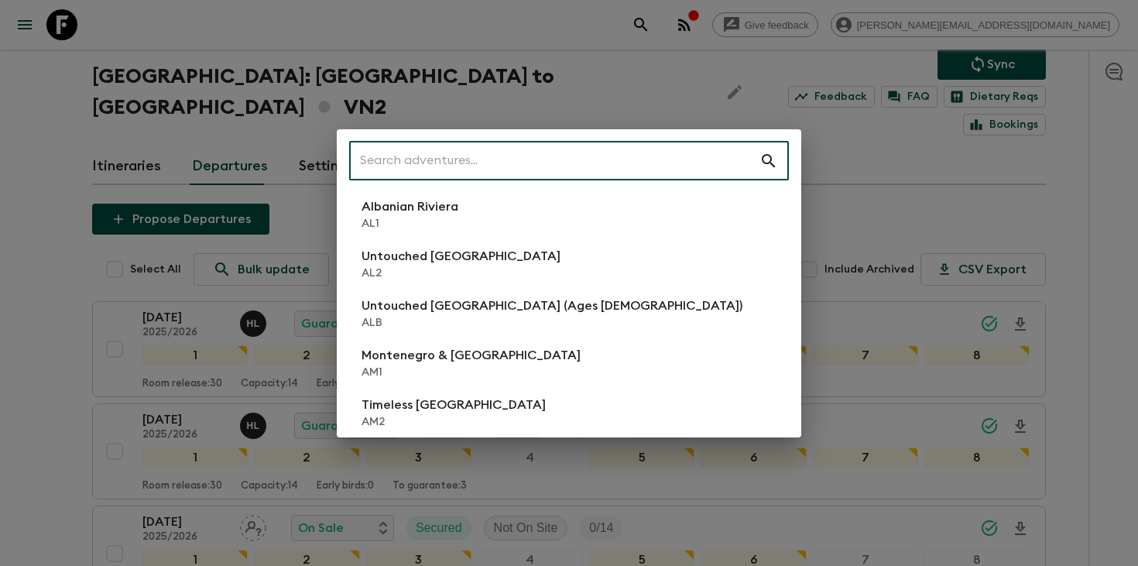
type input "1"
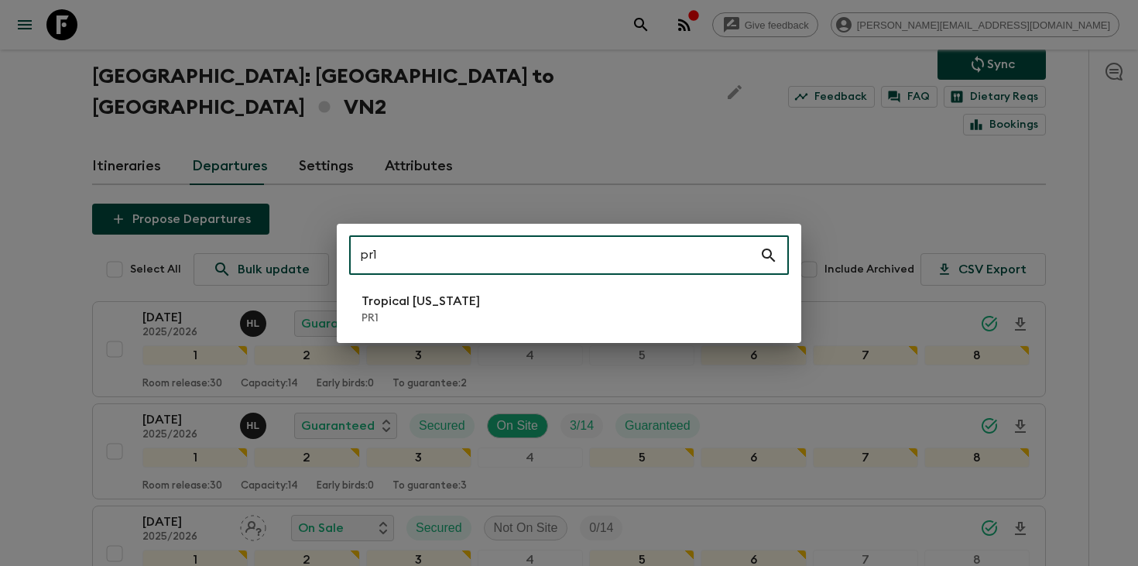
type input "pr1"
click at [467, 292] on p "Tropical [US_STATE]" at bounding box center [421, 301] width 118 height 19
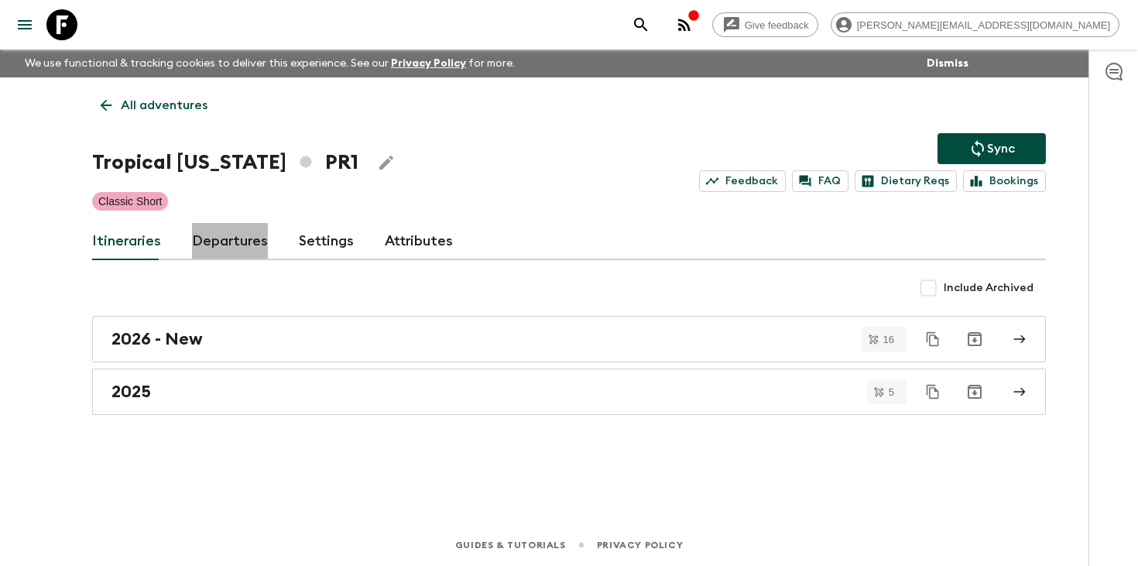
click at [209, 248] on link "Departures" at bounding box center [230, 241] width 76 height 37
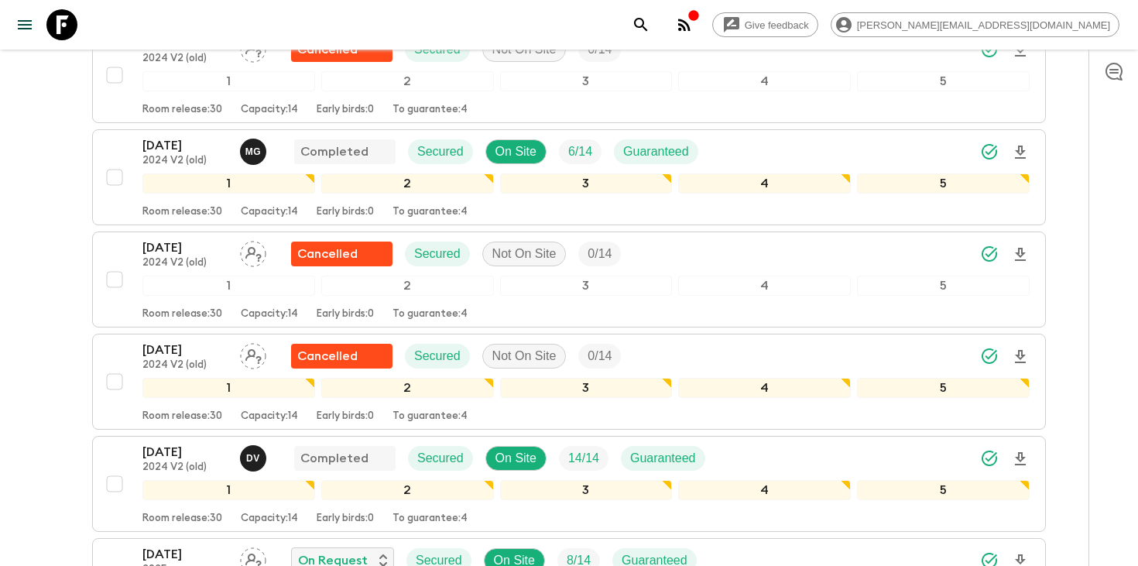
scroll to position [712, 0]
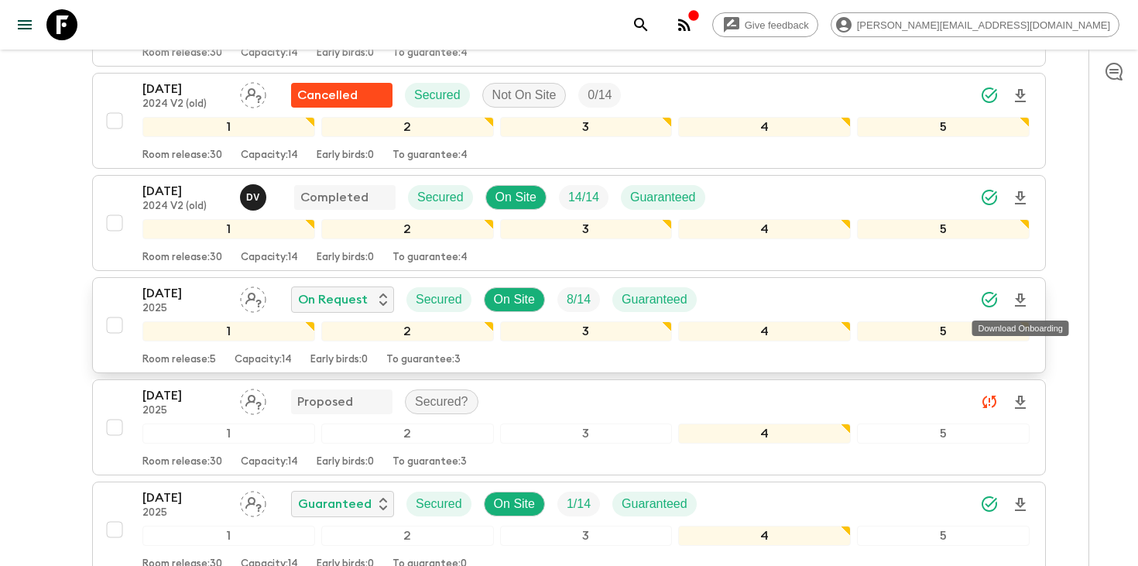
click at [1020, 300] on icon "Download Onboarding" at bounding box center [1020, 300] width 19 height 19
click at [695, 10] on div "Give feedback [PERSON_NAME][EMAIL_ADDRESS][DOMAIN_NAME]" at bounding box center [569, 25] width 1138 height 50
click at [650, 25] on icon "search adventures" at bounding box center [641, 24] width 19 height 19
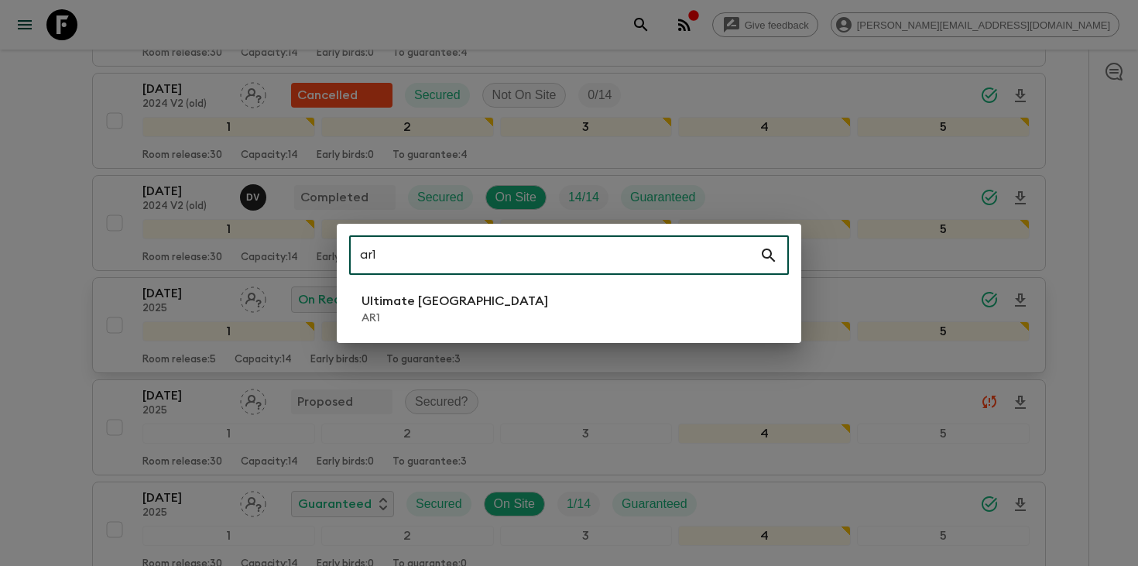
type input "ar1"
click at [500, 299] on li "Ultimate Argentina AR1" at bounding box center [569, 308] width 440 height 43
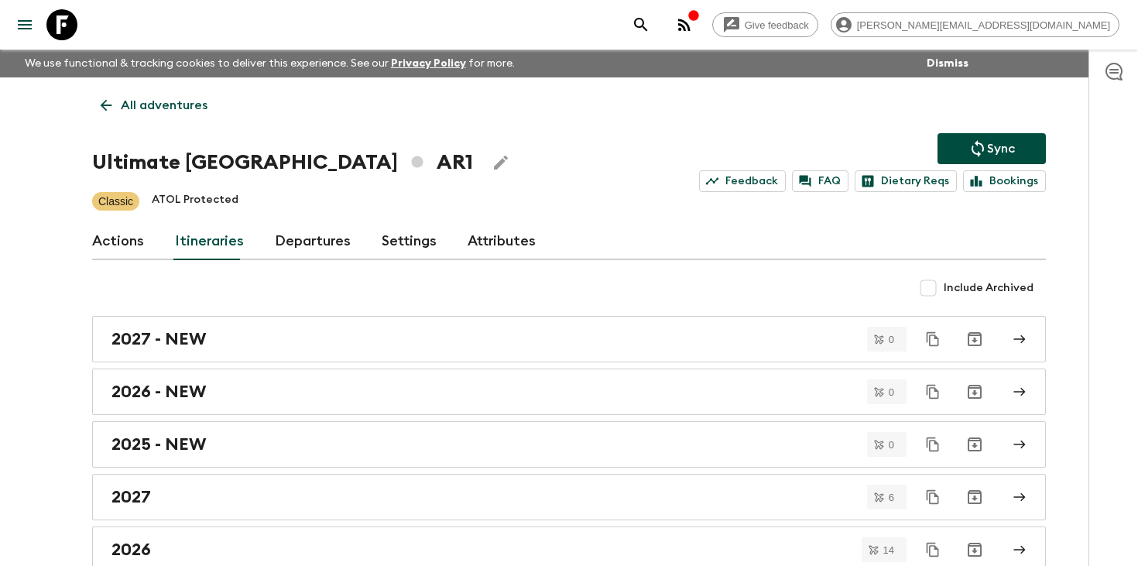
click at [294, 240] on link "Departures" at bounding box center [313, 241] width 76 height 37
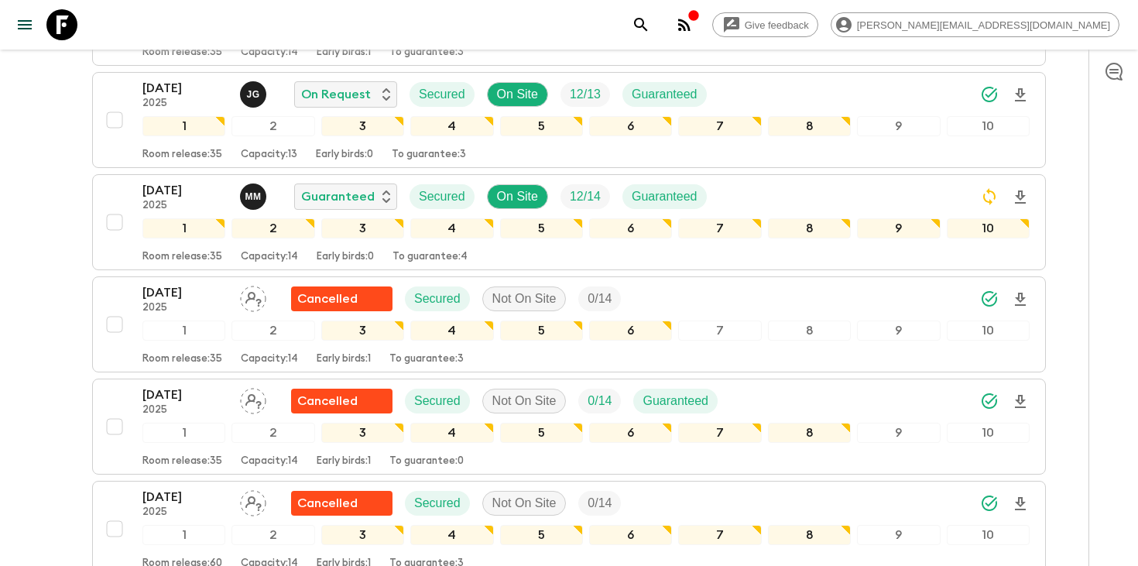
scroll to position [1121, 0]
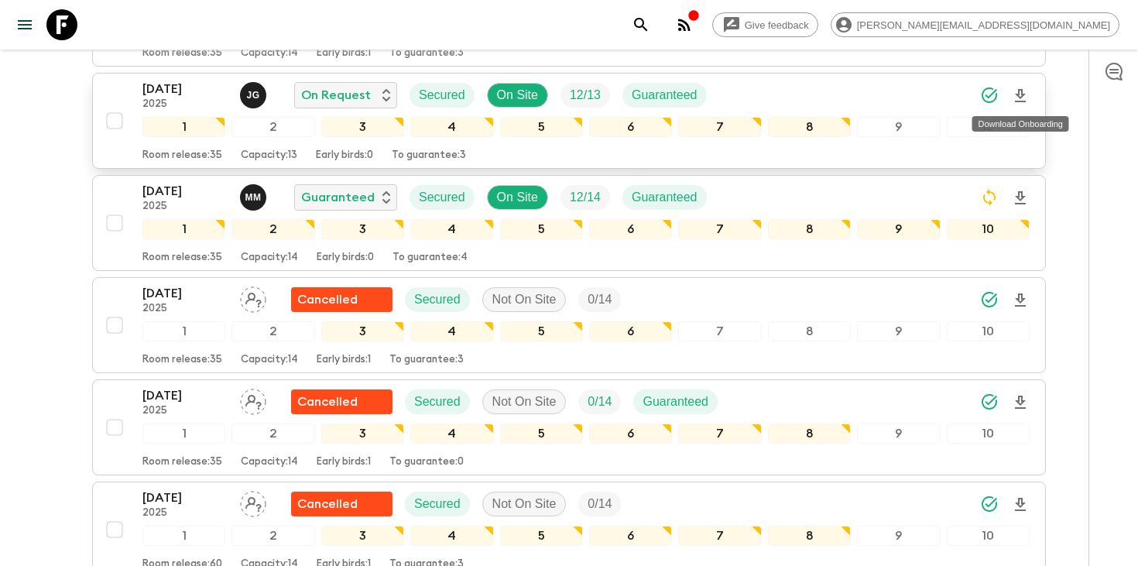
click at [1023, 91] on icon "Download Onboarding" at bounding box center [1020, 96] width 19 height 19
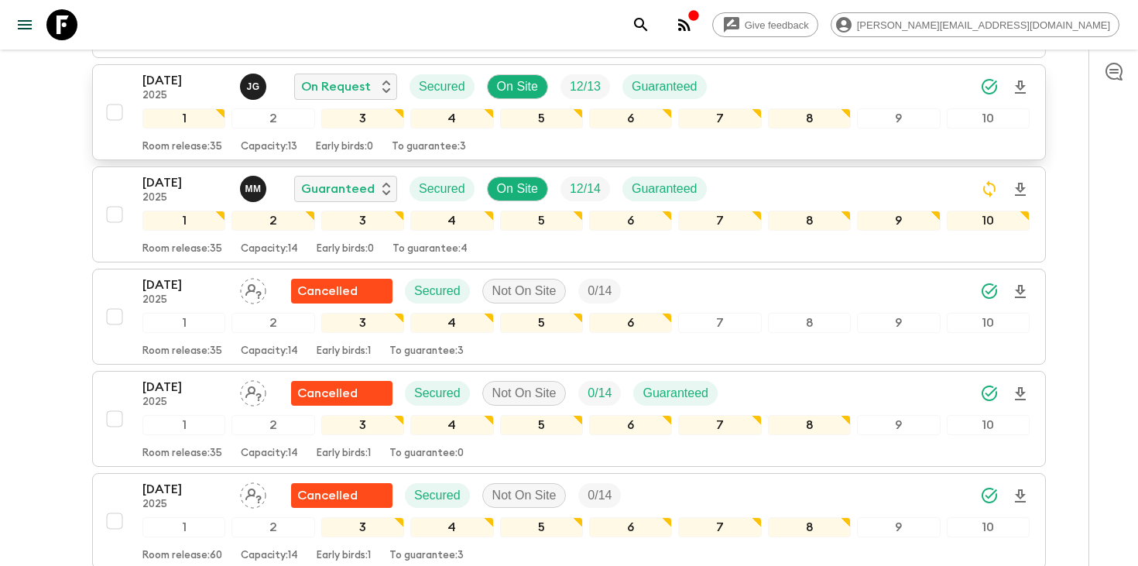
scroll to position [1150, 0]
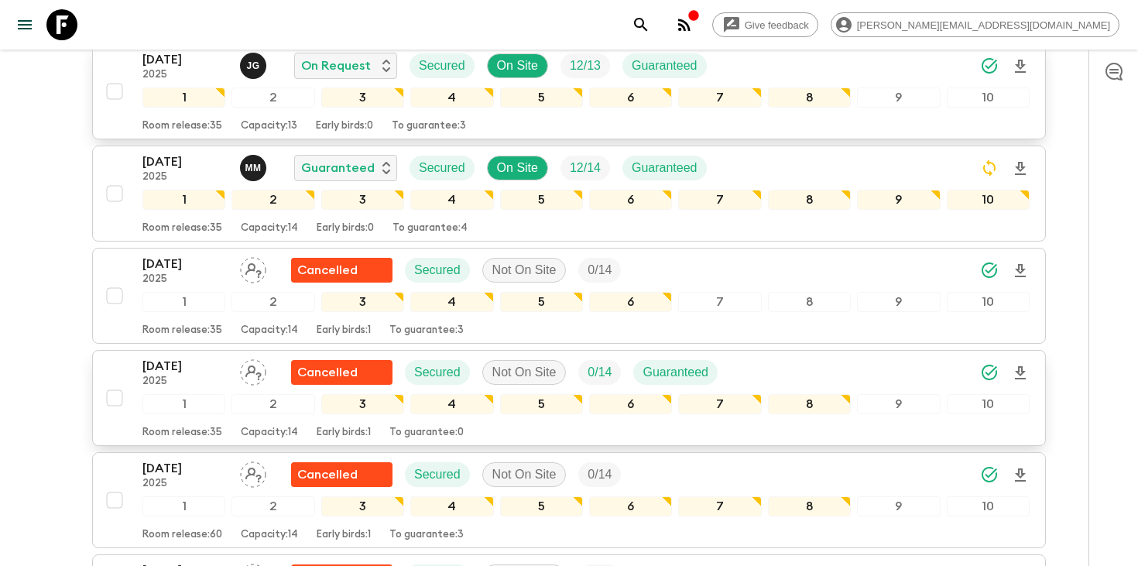
click at [187, 360] on p "[DATE]" at bounding box center [184, 366] width 85 height 19
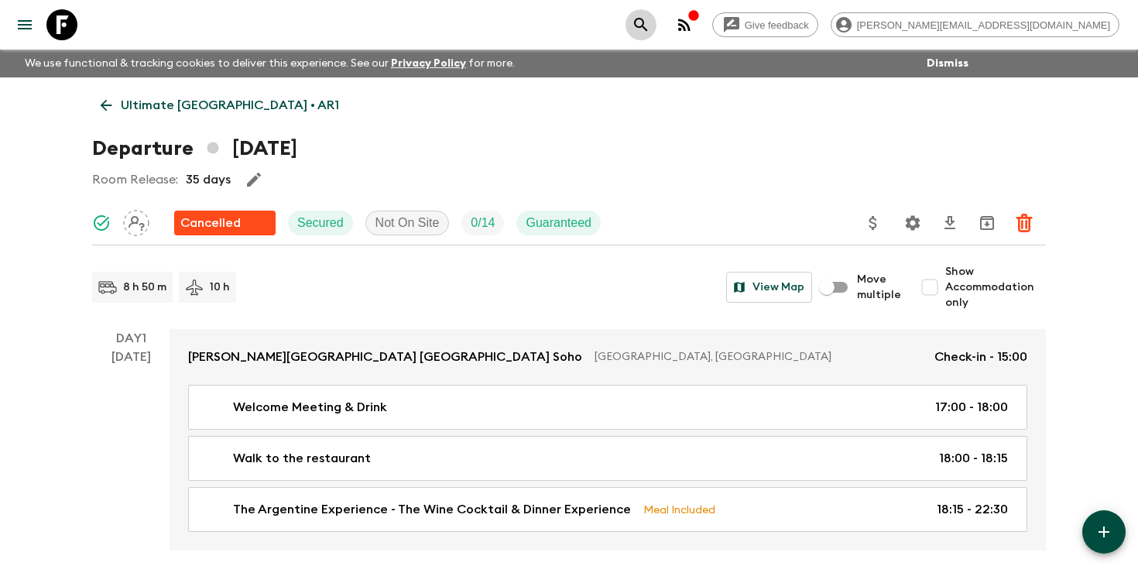
click at [650, 23] on icon "search adventures" at bounding box center [641, 24] width 19 height 19
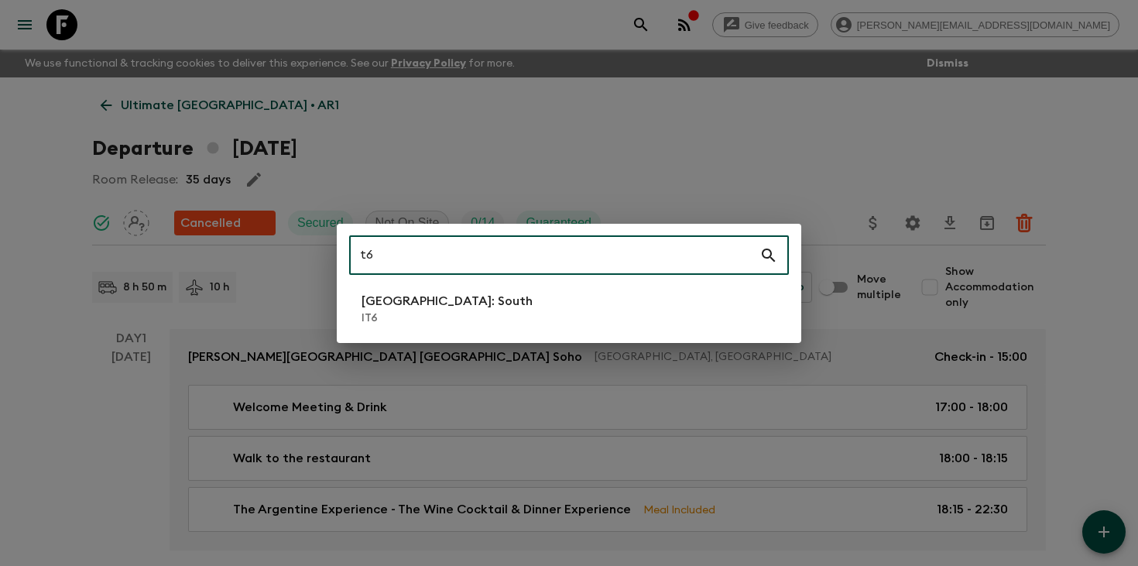
type input "t6"
click at [584, 306] on li "[GEOGRAPHIC_DATA]: South IT6" at bounding box center [569, 308] width 440 height 43
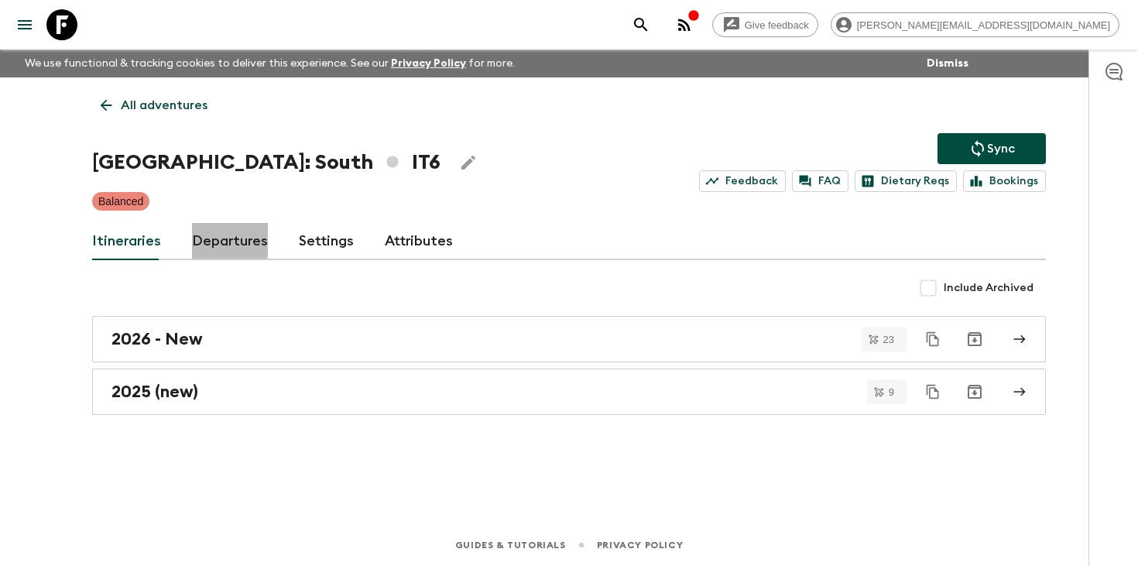
click at [218, 239] on link "Departures" at bounding box center [230, 241] width 76 height 37
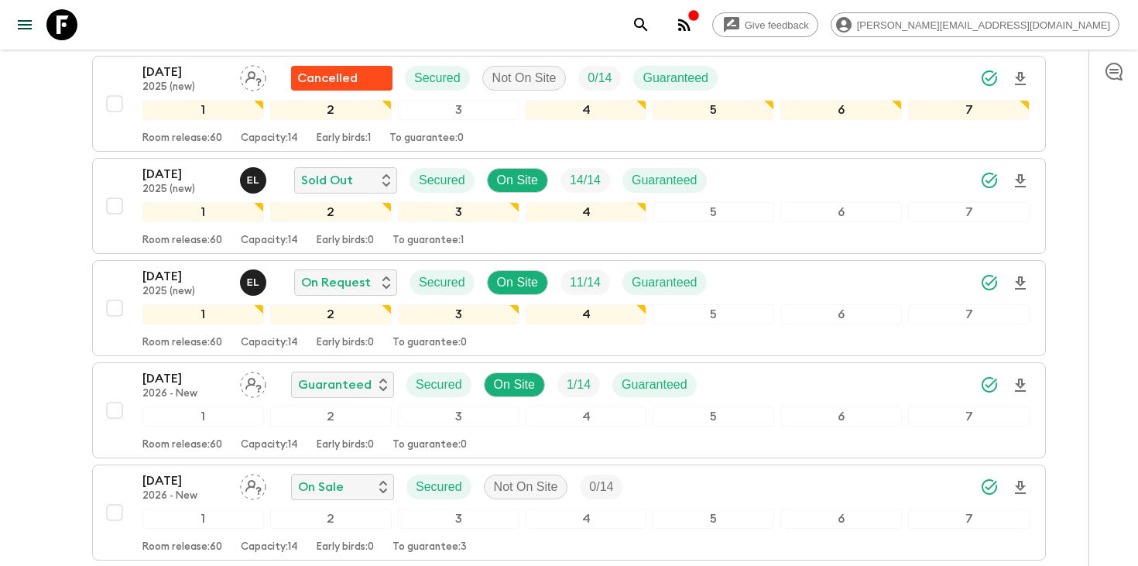
scroll to position [1044, 0]
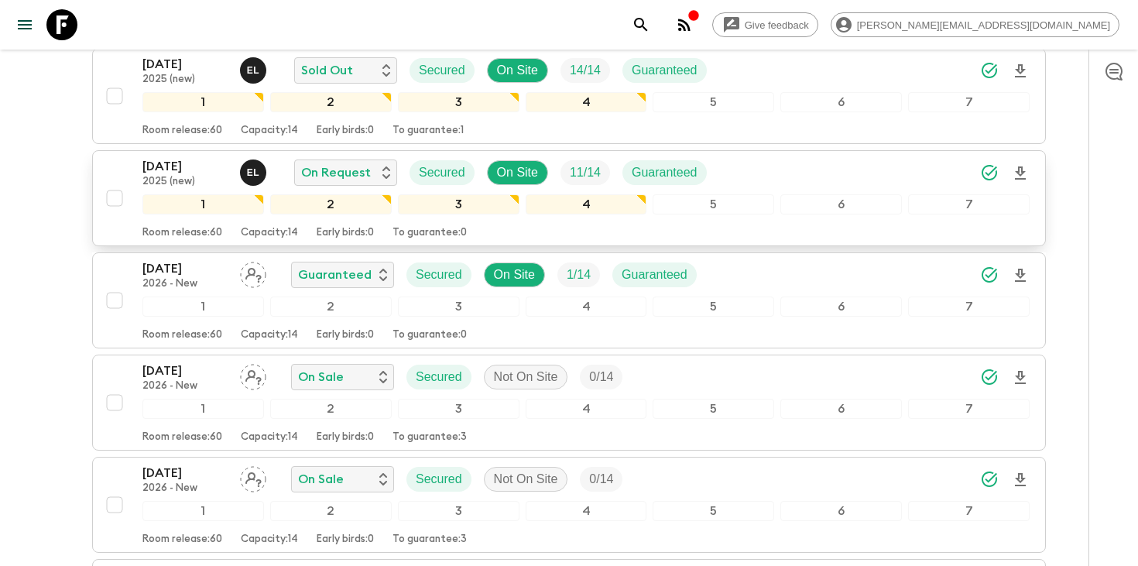
click at [791, 167] on div "[DATE] 2025 (new) E L On Request Secured On Site 11 / 14 Guaranteed" at bounding box center [585, 172] width 887 height 31
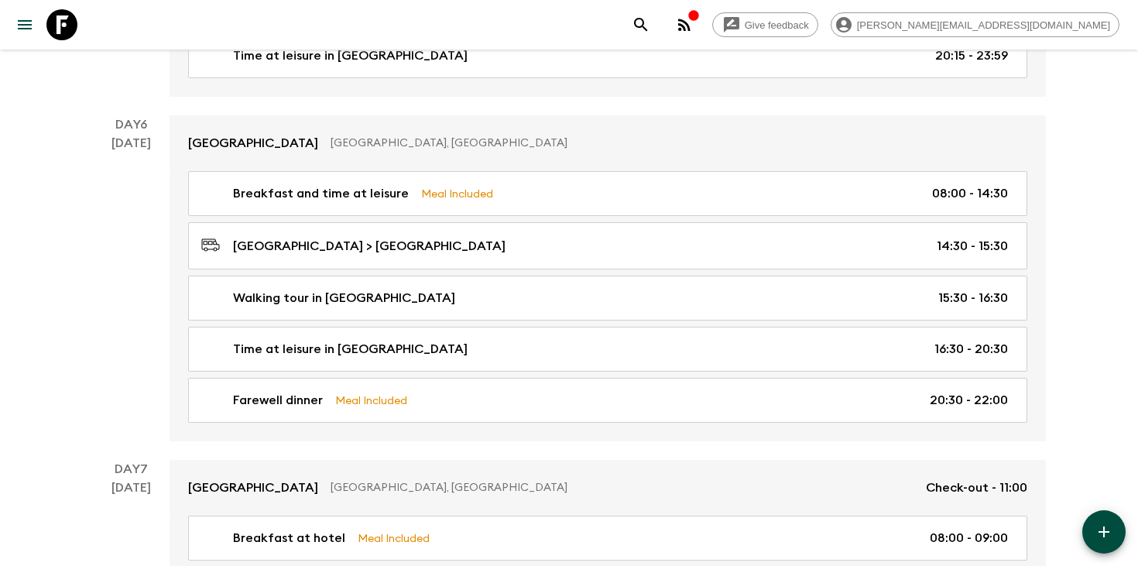
scroll to position [2149, 0]
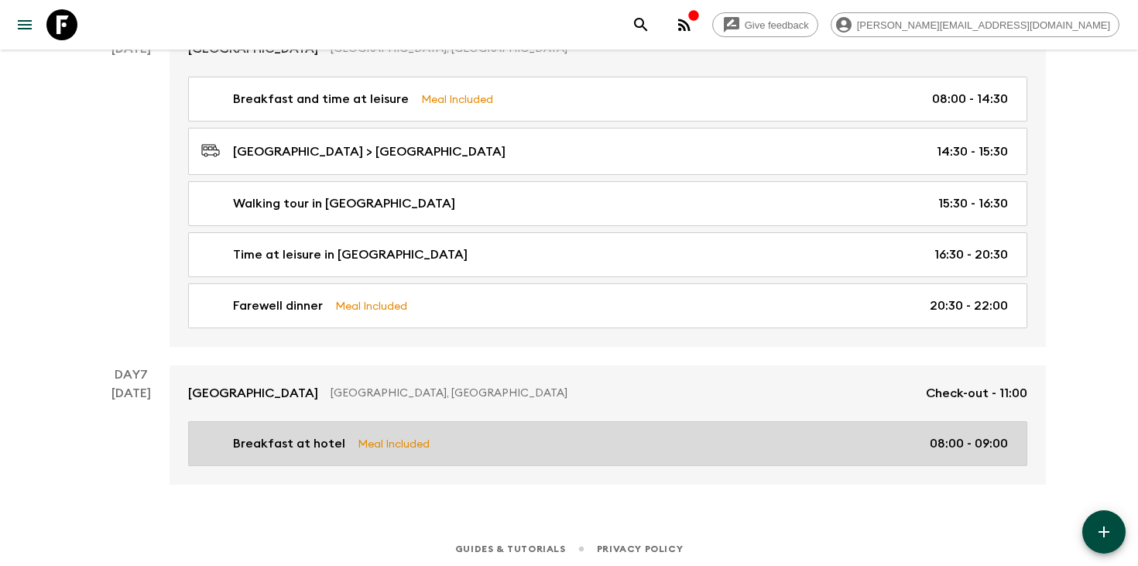
click at [384, 435] on p "Meal Included" at bounding box center [394, 443] width 72 height 17
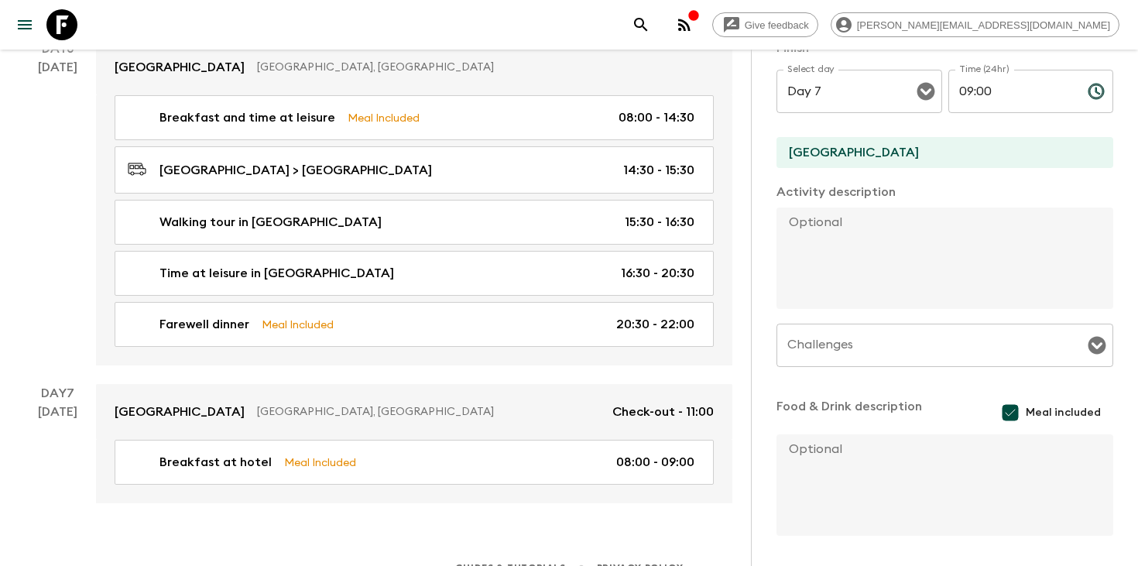
scroll to position [469, 0]
